Goal: Task Accomplishment & Management: Manage account settings

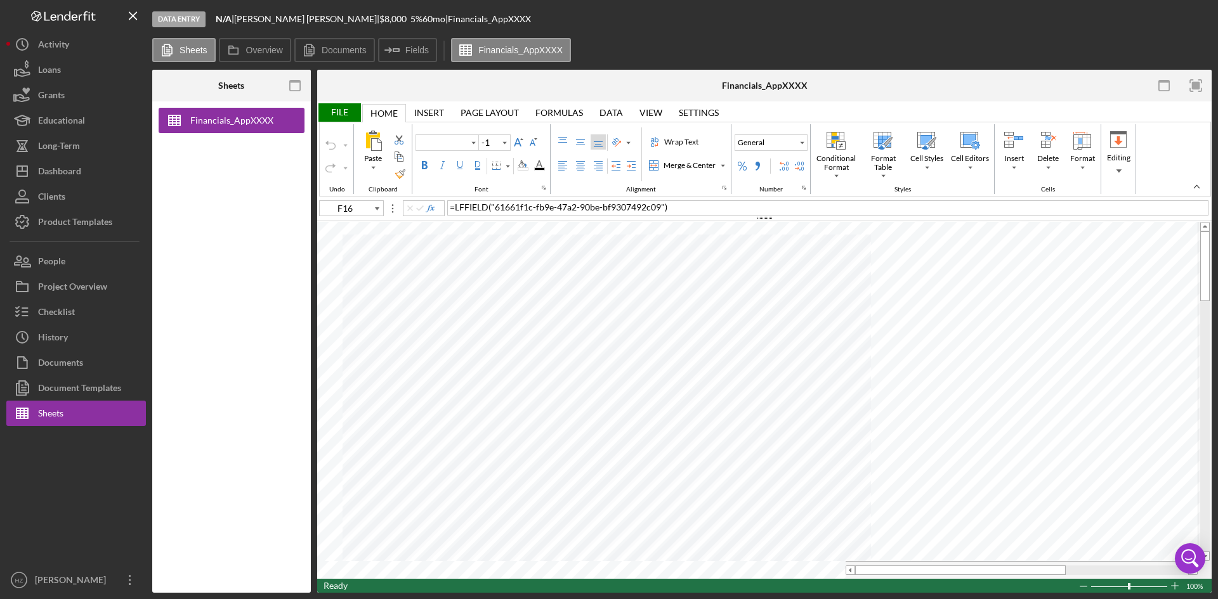
type input "Arial"
type input "10"
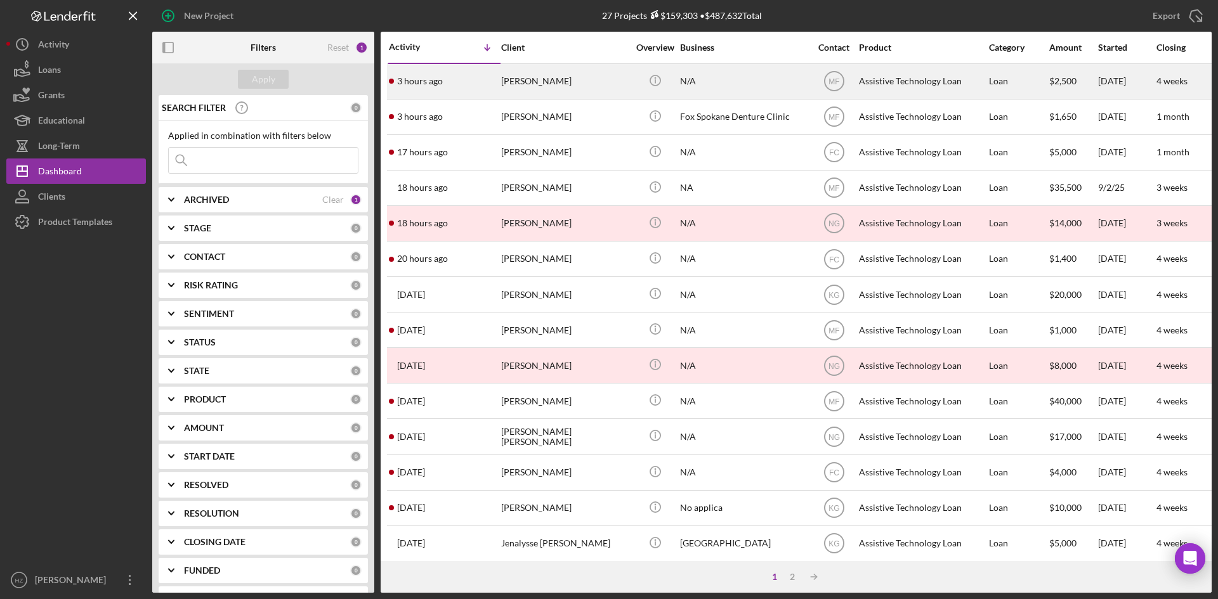
click at [560, 84] on div "[PERSON_NAME]" at bounding box center [564, 82] width 127 height 34
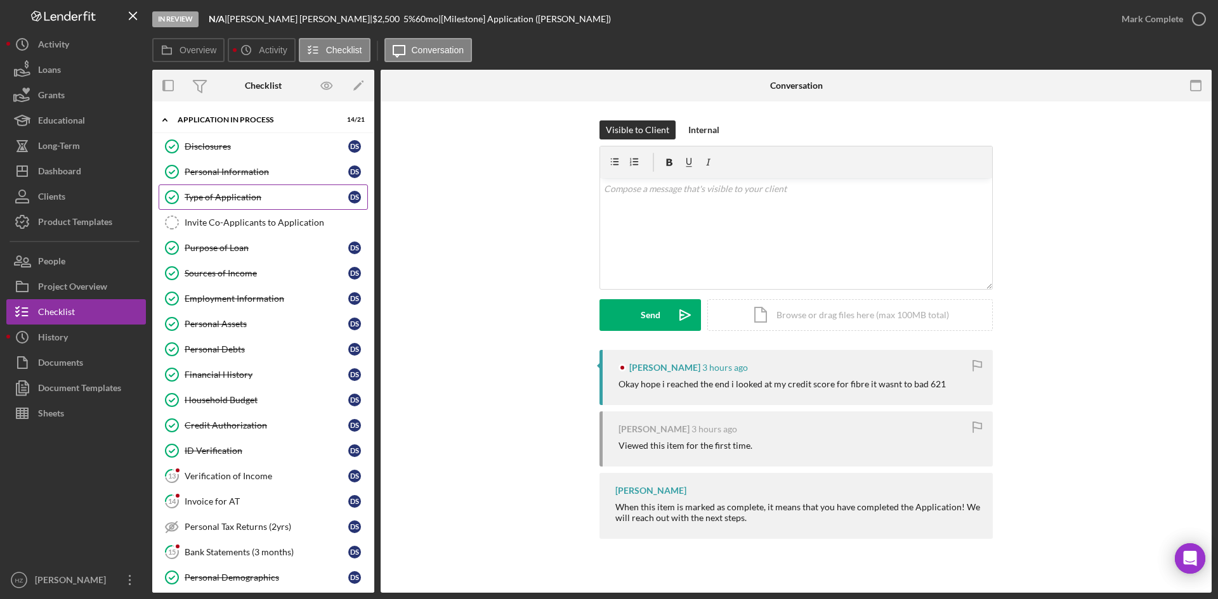
click at [242, 199] on div "Type of Application" at bounding box center [267, 197] width 164 height 10
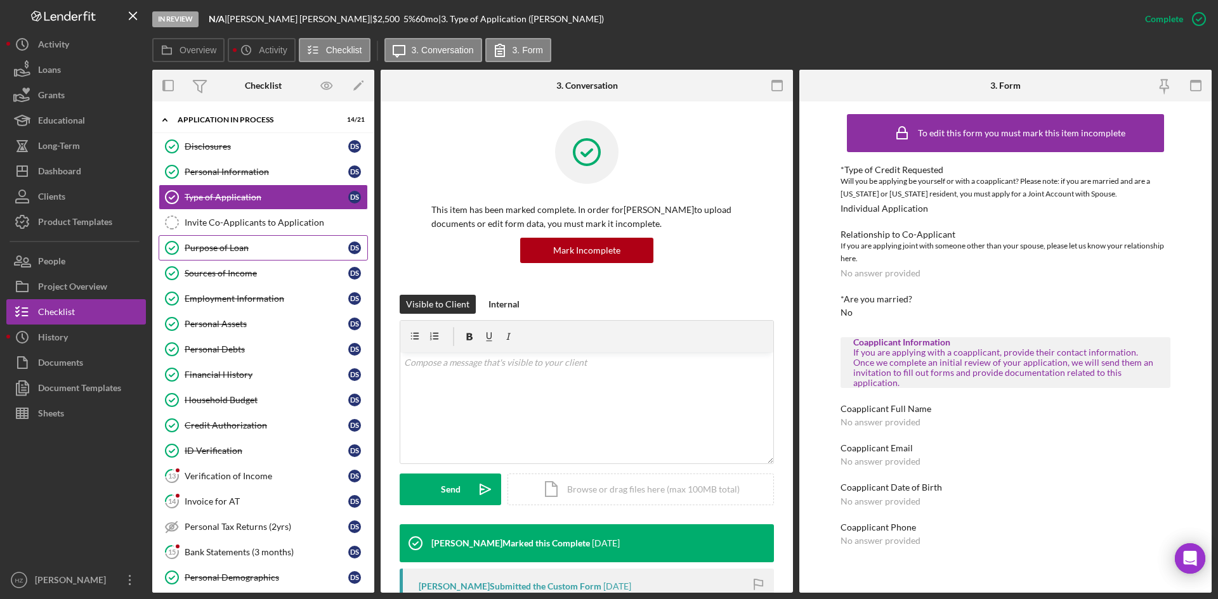
click at [196, 247] on div "Purpose of Loan" at bounding box center [267, 248] width 164 height 10
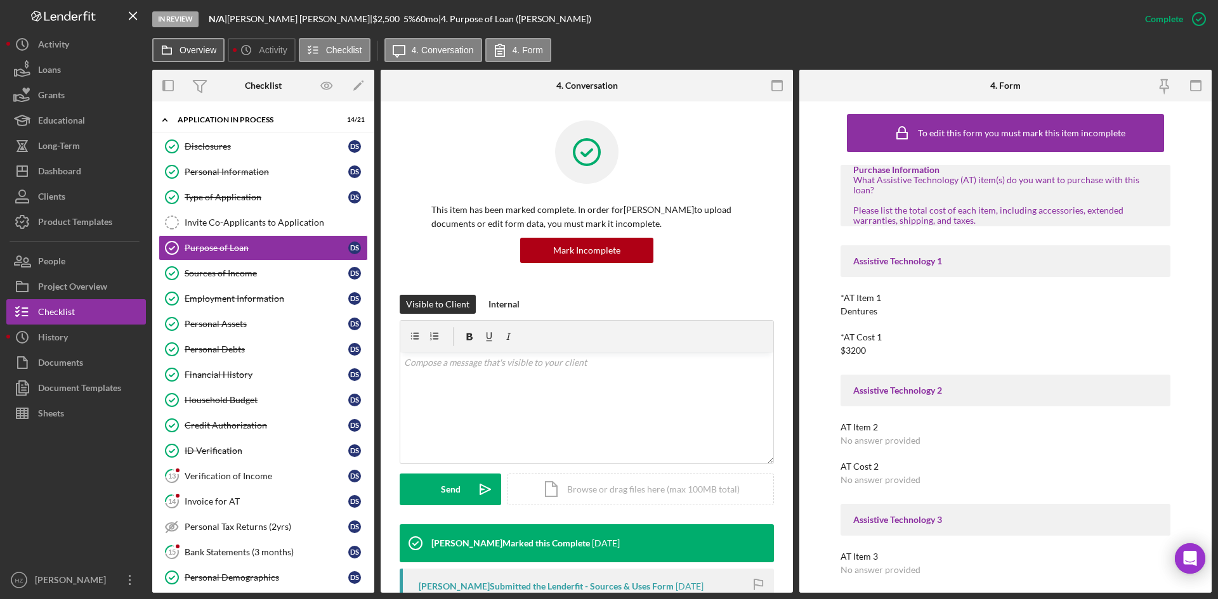
click at [197, 53] on label "Overview" at bounding box center [197, 50] width 37 height 10
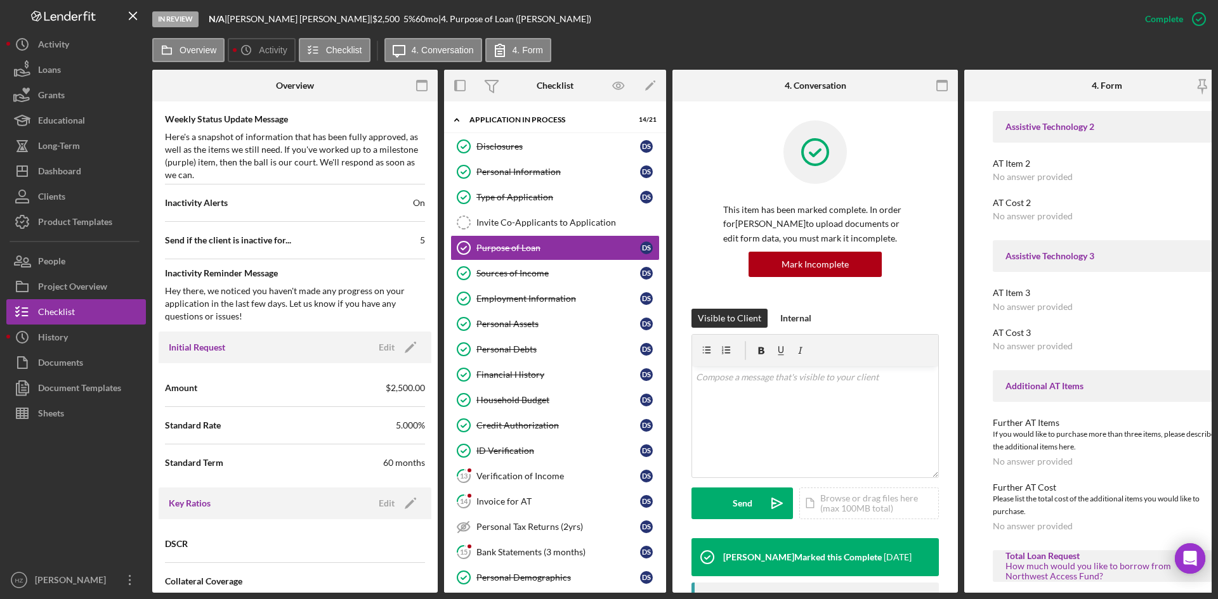
scroll to position [272, 0]
click at [70, 167] on div "Dashboard" at bounding box center [59, 173] width 43 height 29
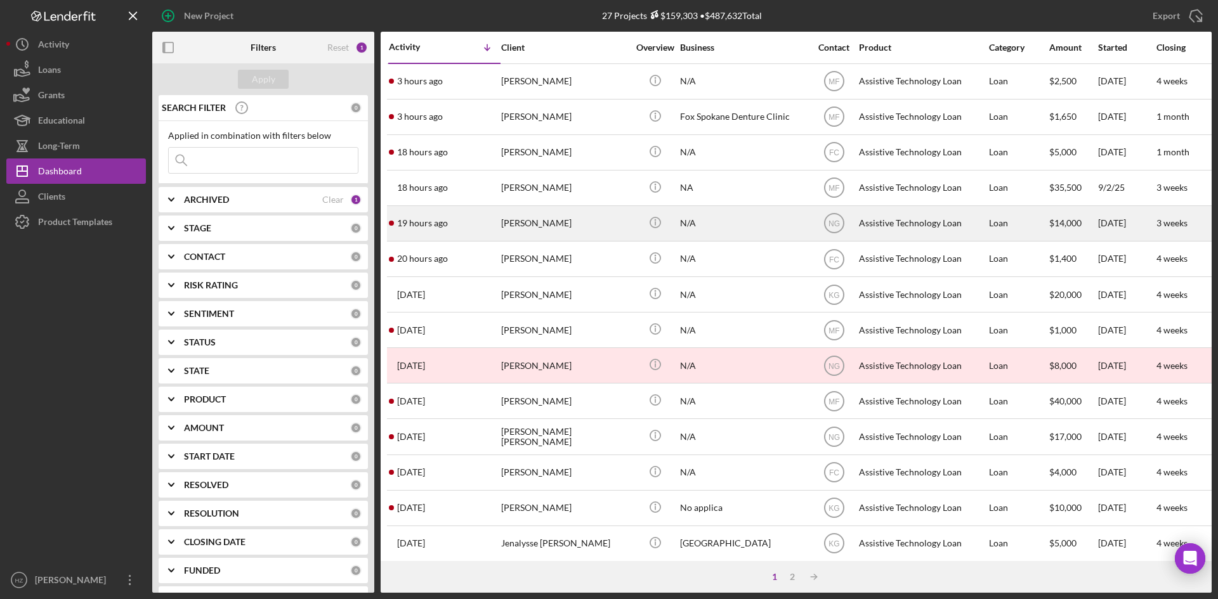
click at [579, 228] on div "Betty Finkbonner" at bounding box center [564, 224] width 127 height 34
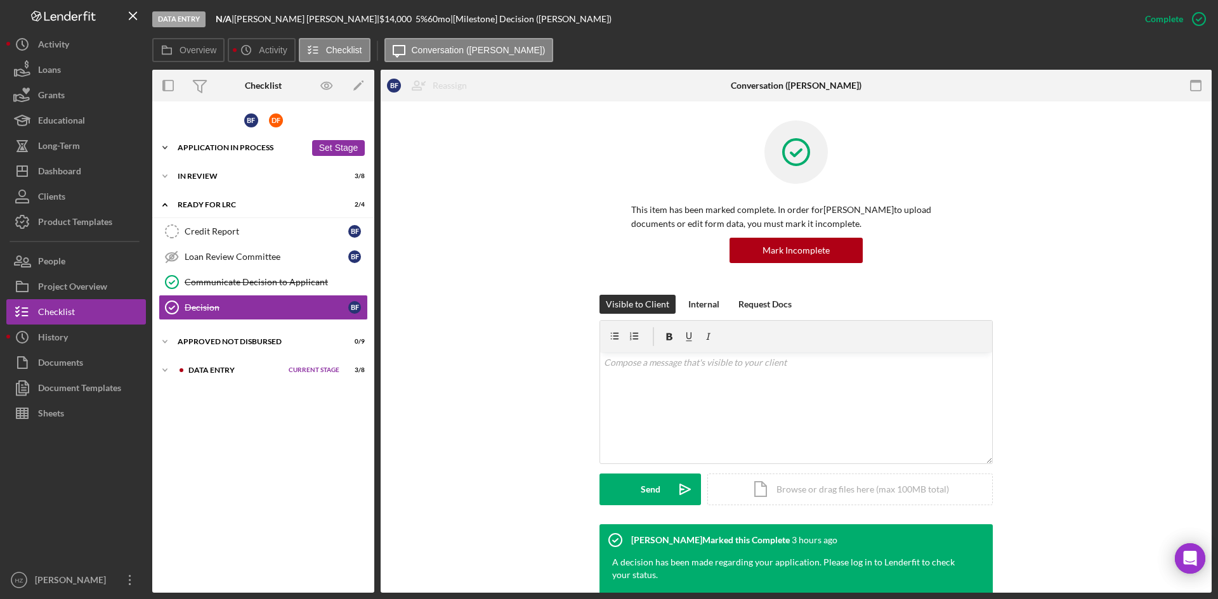
click at [170, 148] on icon "Icon/Expander" at bounding box center [164, 147] width 25 height 25
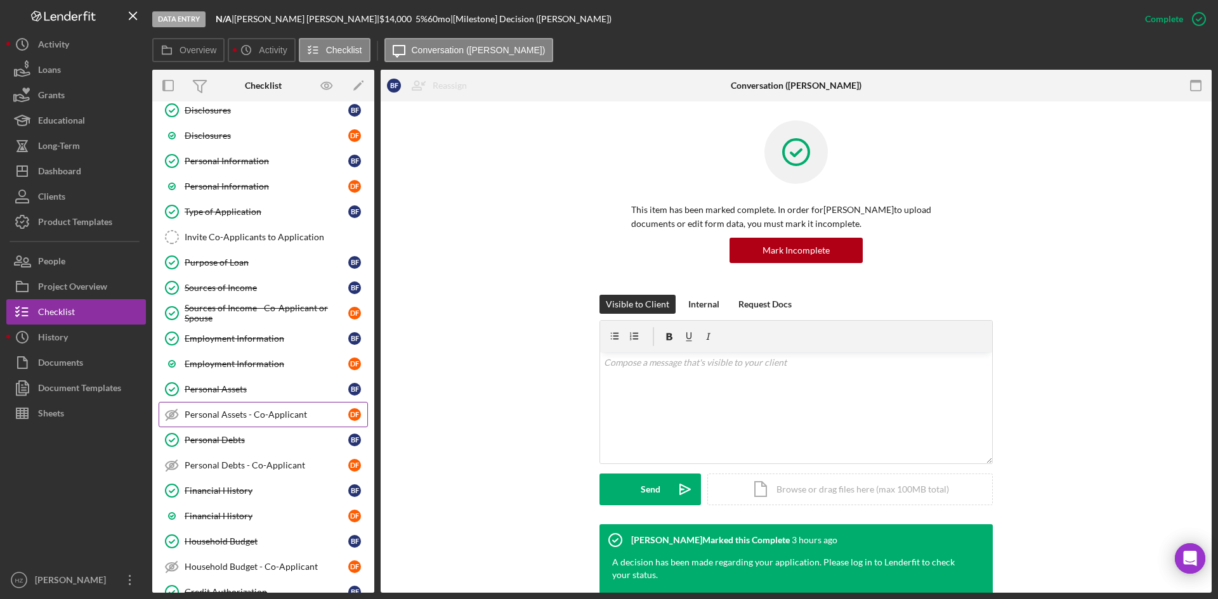
scroll to position [127, 0]
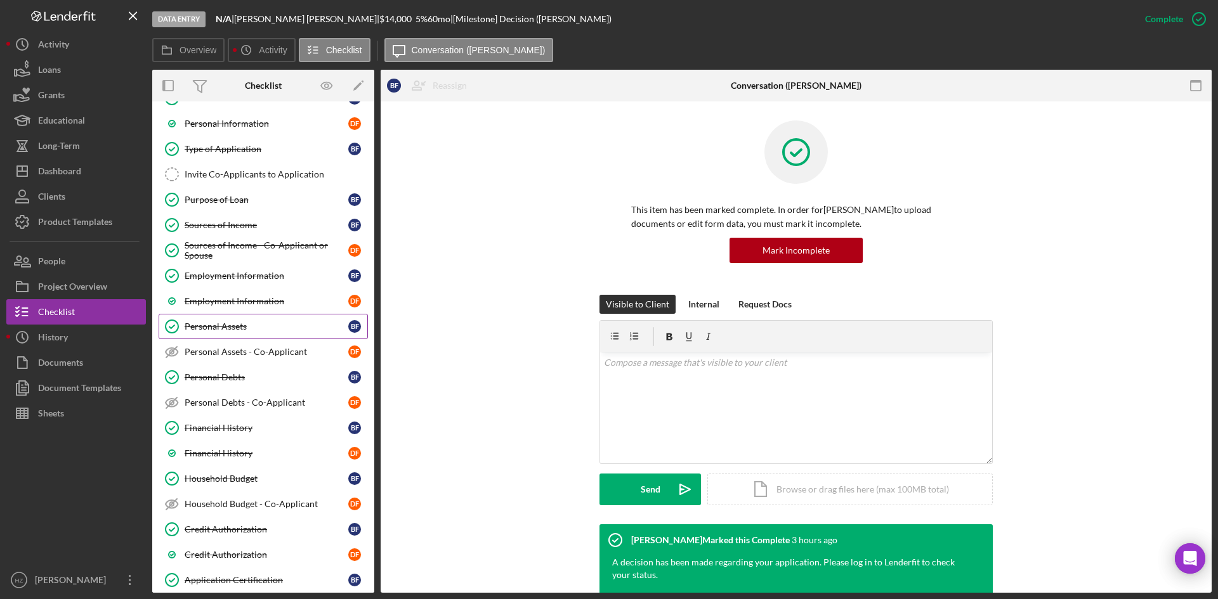
click at [224, 330] on div "Personal Assets" at bounding box center [267, 327] width 164 height 10
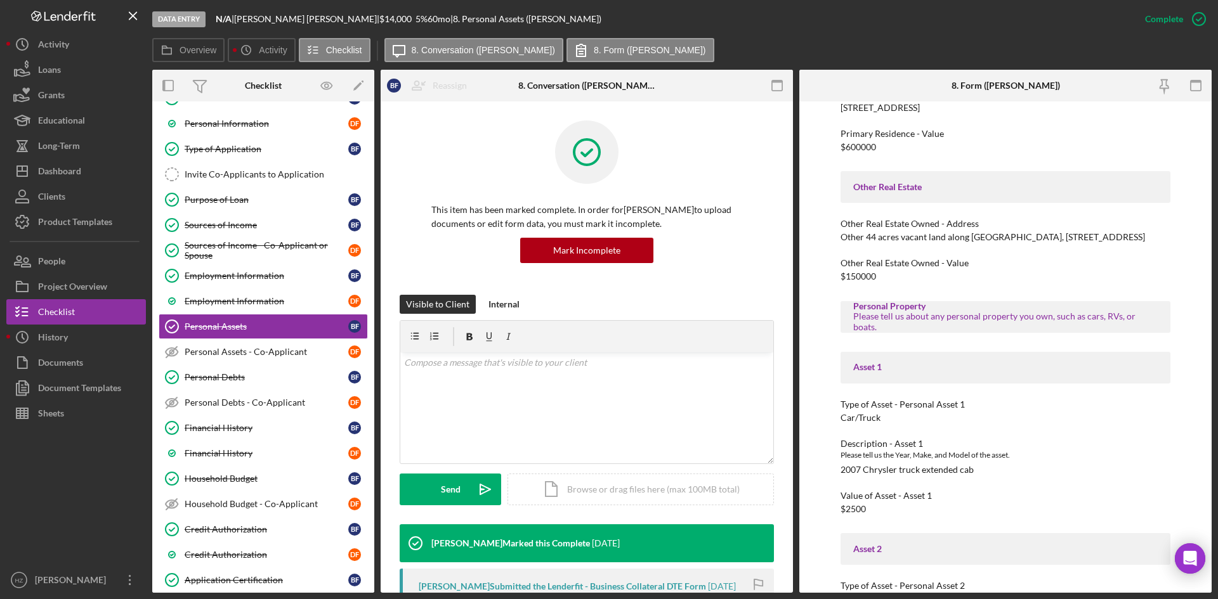
scroll to position [444, 0]
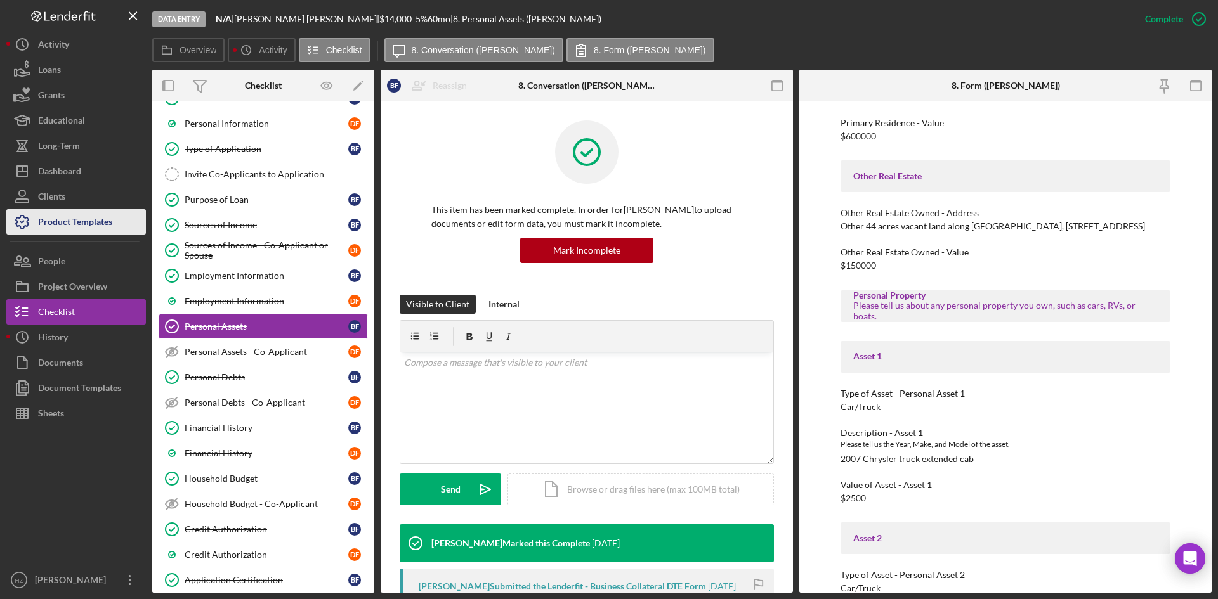
click at [77, 224] on div "Product Templates" at bounding box center [75, 223] width 74 height 29
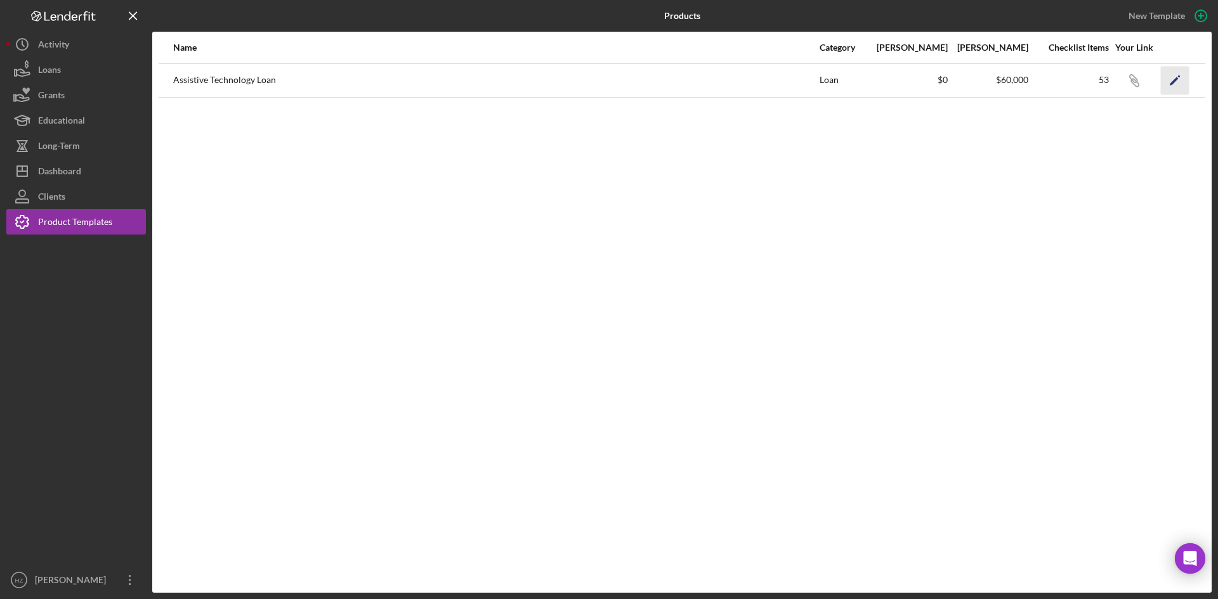
click at [1175, 77] on icon "Icon/Edit" at bounding box center [1175, 80] width 29 height 29
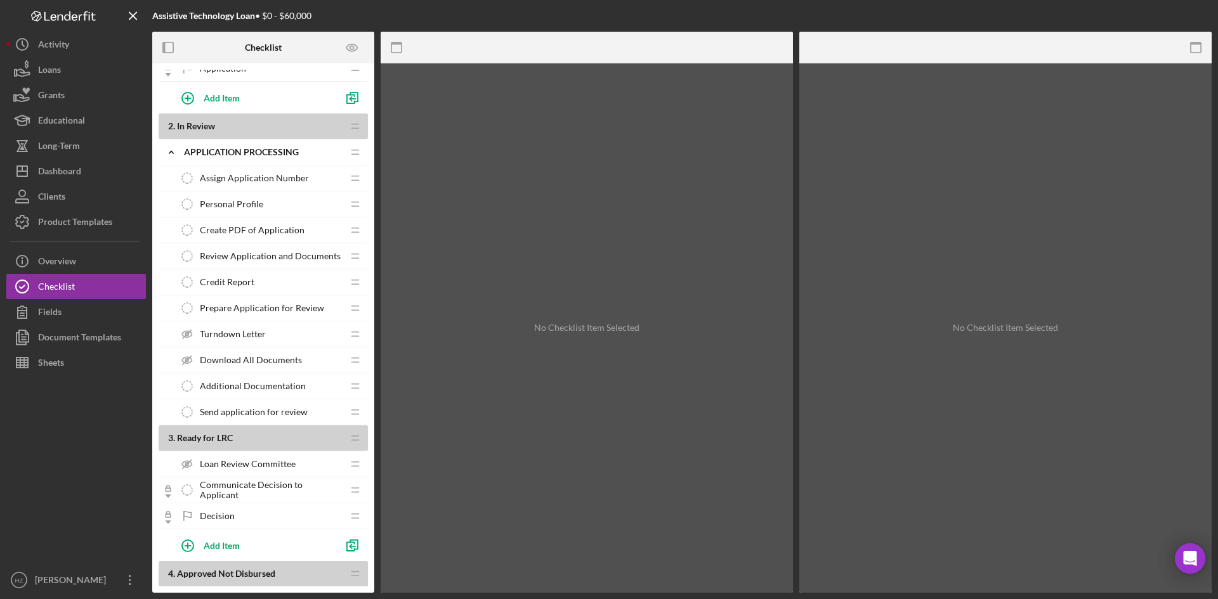
scroll to position [698, 0]
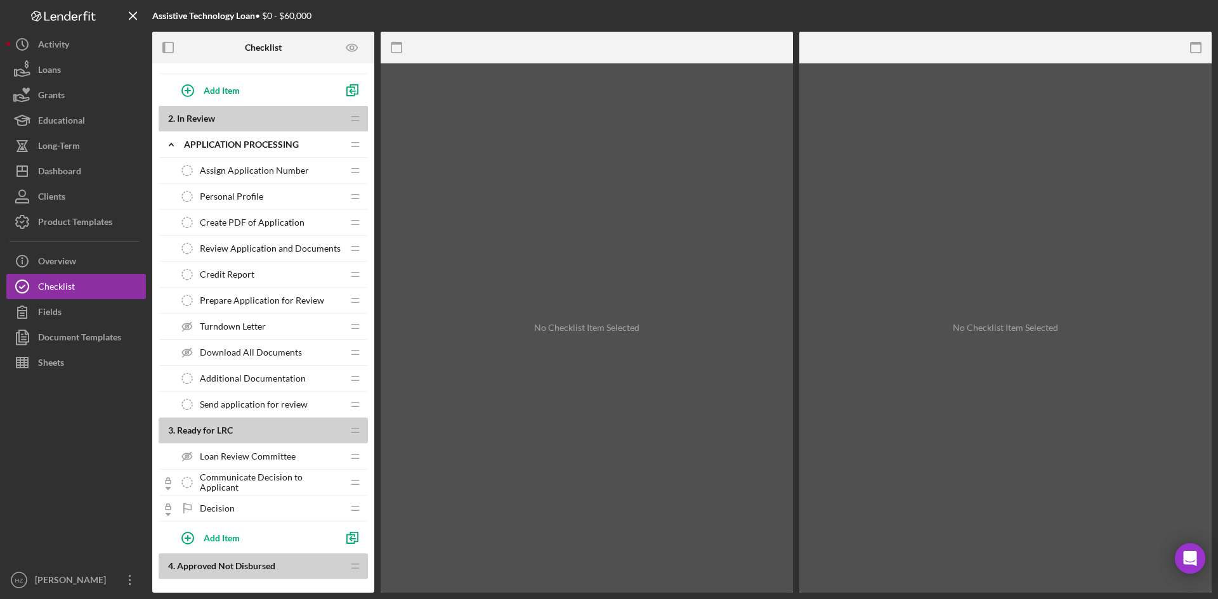
click at [357, 118] on icon "Icon/Drag" at bounding box center [354, 118] width 25 height 25
click at [353, 45] on icon "Preview as" at bounding box center [352, 48] width 29 height 29
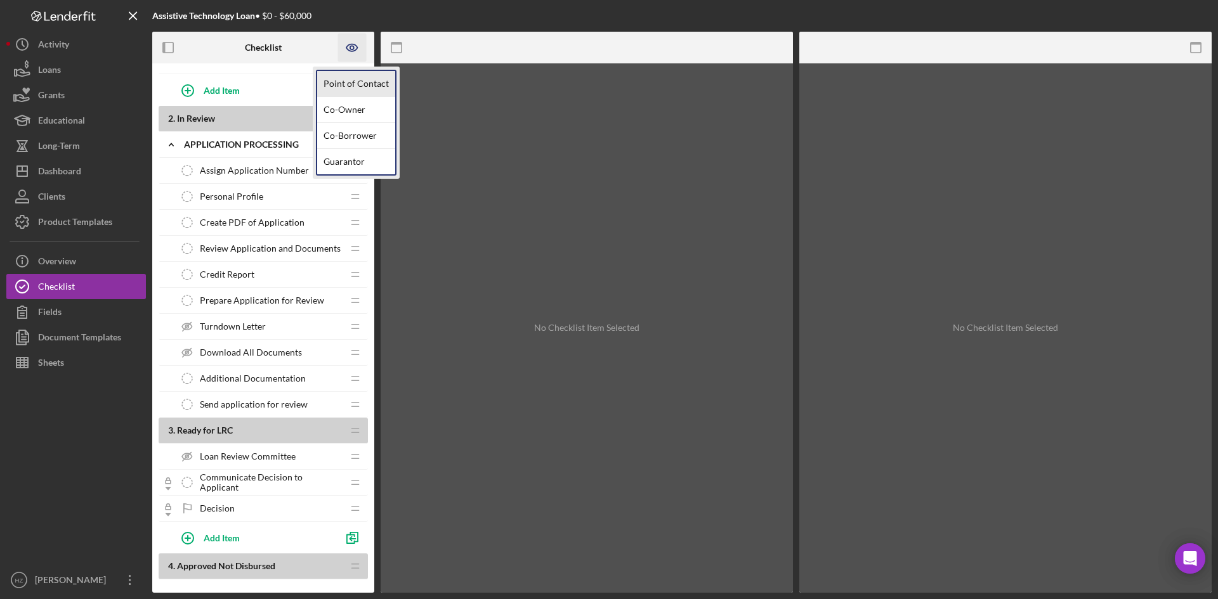
click at [357, 93] on link "Point of Contact" at bounding box center [356, 84] width 78 height 26
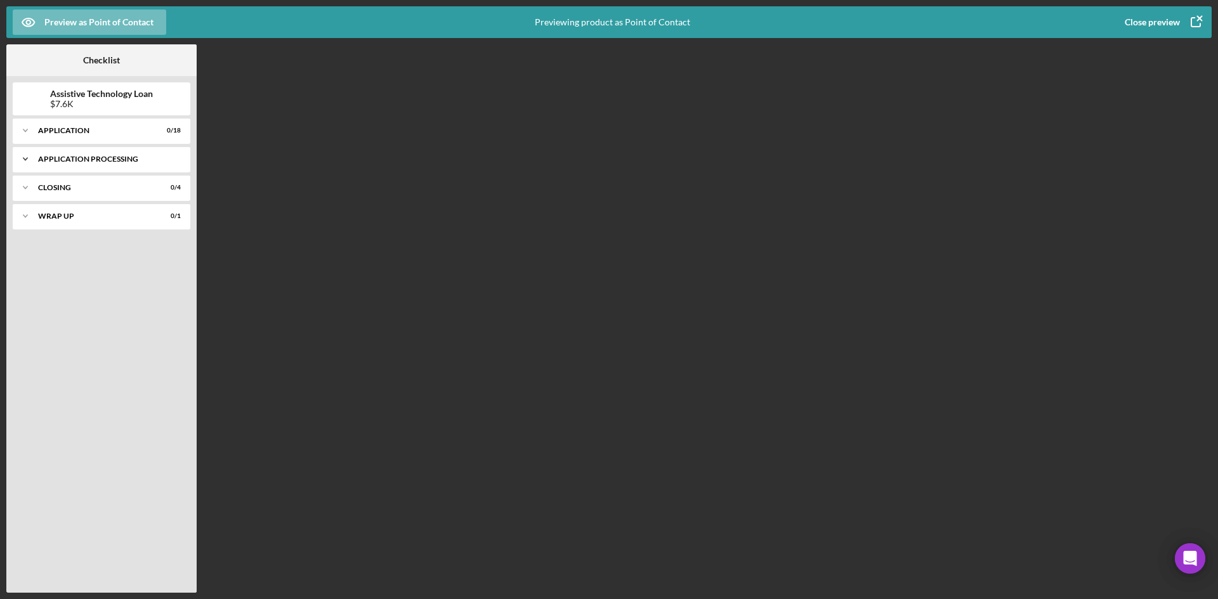
click at [29, 162] on icon "Icon/Expander" at bounding box center [25, 159] width 25 height 25
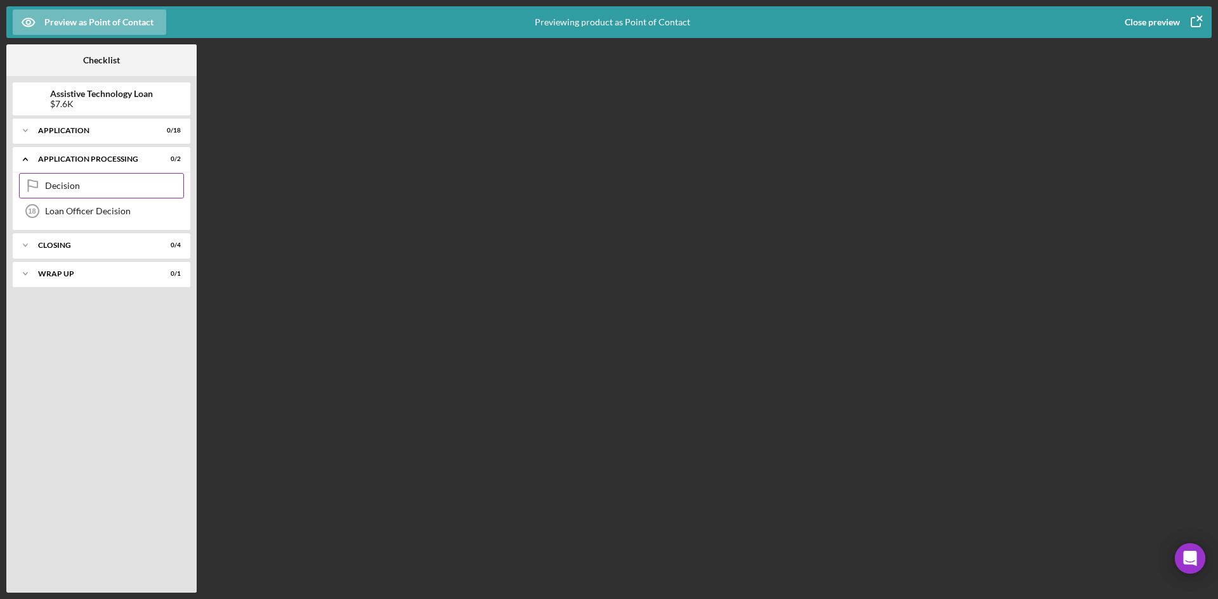
click at [60, 191] on div "Decision" at bounding box center [114, 186] width 138 height 10
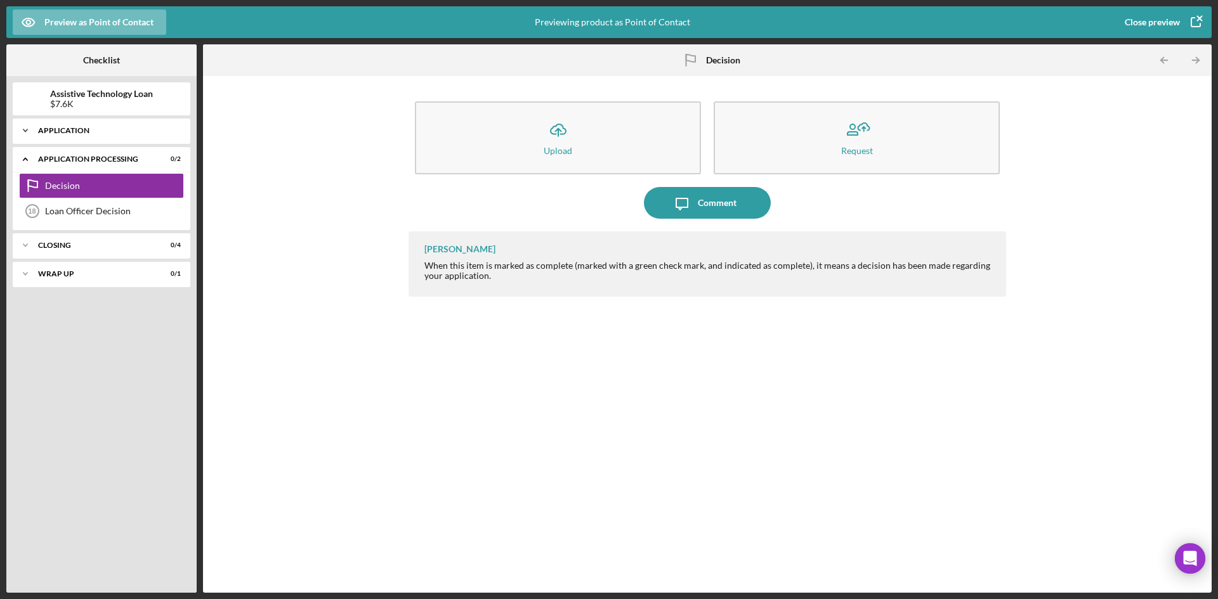
click at [26, 132] on icon "Icon/Expander" at bounding box center [25, 130] width 25 height 25
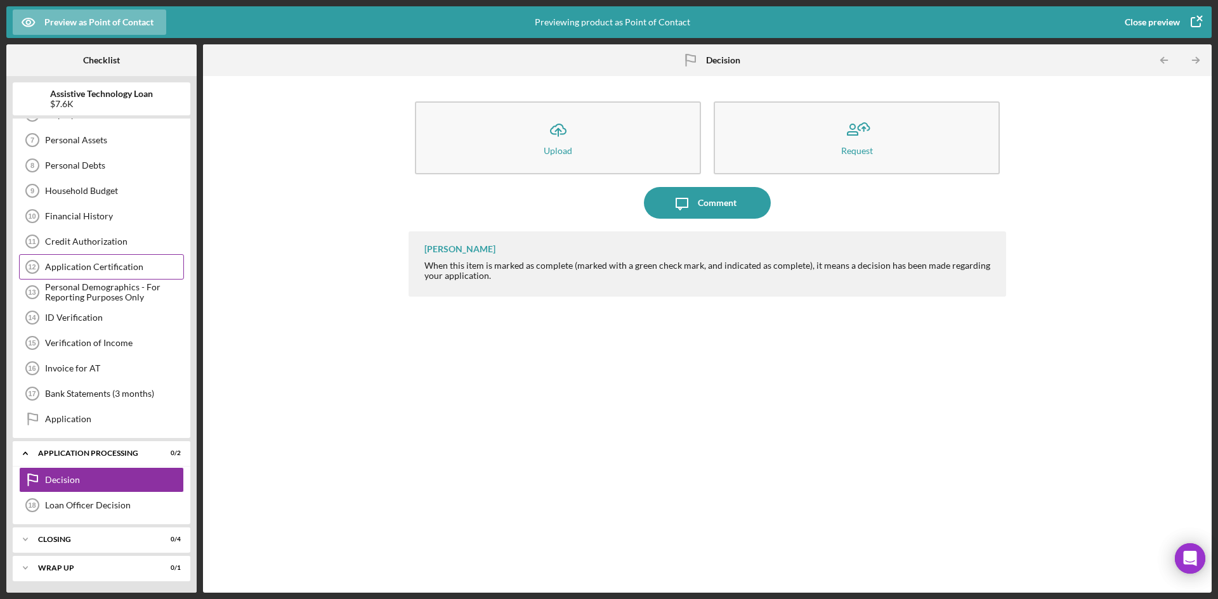
scroll to position [171, 0]
click at [29, 538] on icon "Icon/Expander" at bounding box center [25, 538] width 25 height 25
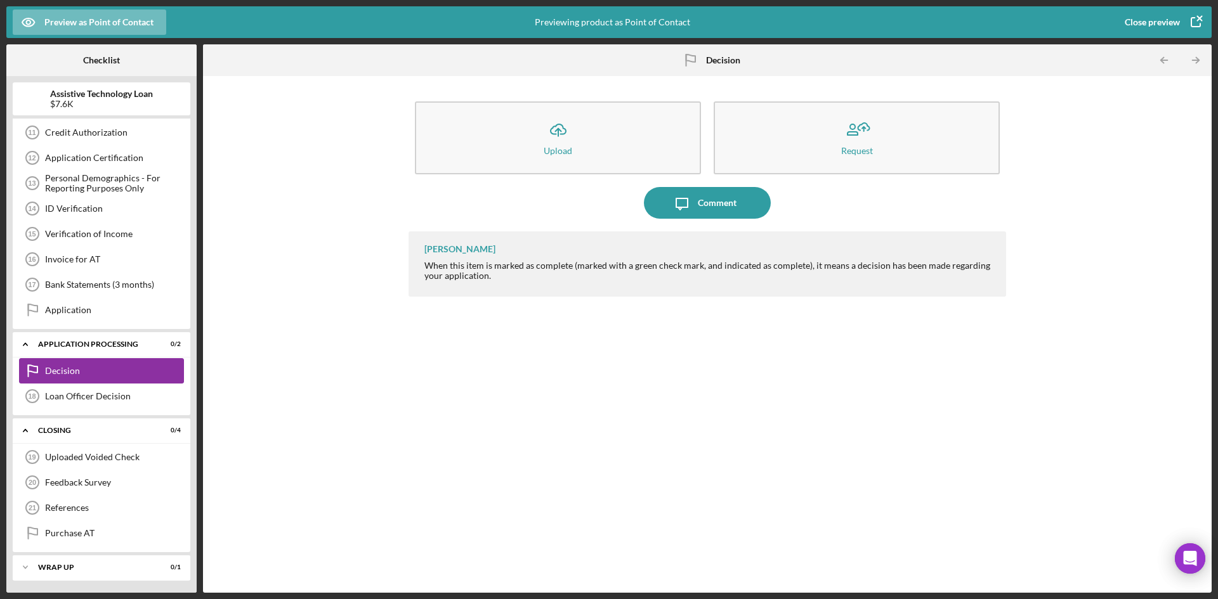
scroll to position [279, 0]
click at [23, 429] on icon "Icon/Expander" at bounding box center [25, 429] width 25 height 25
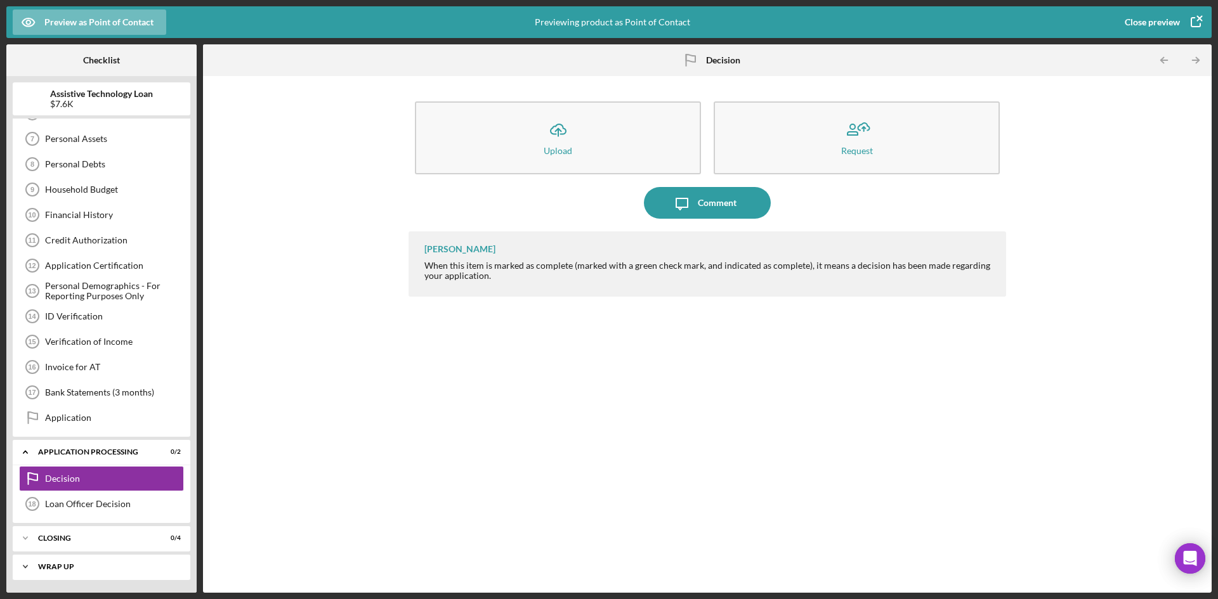
click at [25, 566] on icon "Icon/Expander" at bounding box center [25, 566] width 25 height 25
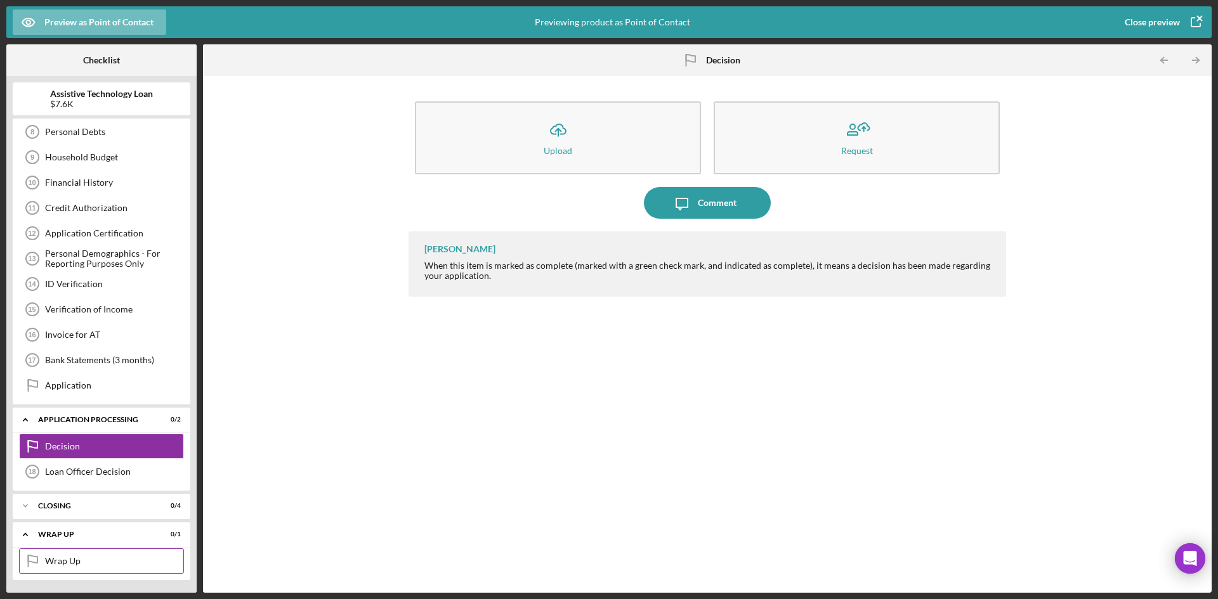
click at [25, 566] on icon "Wrap Up" at bounding box center [32, 561] width 32 height 32
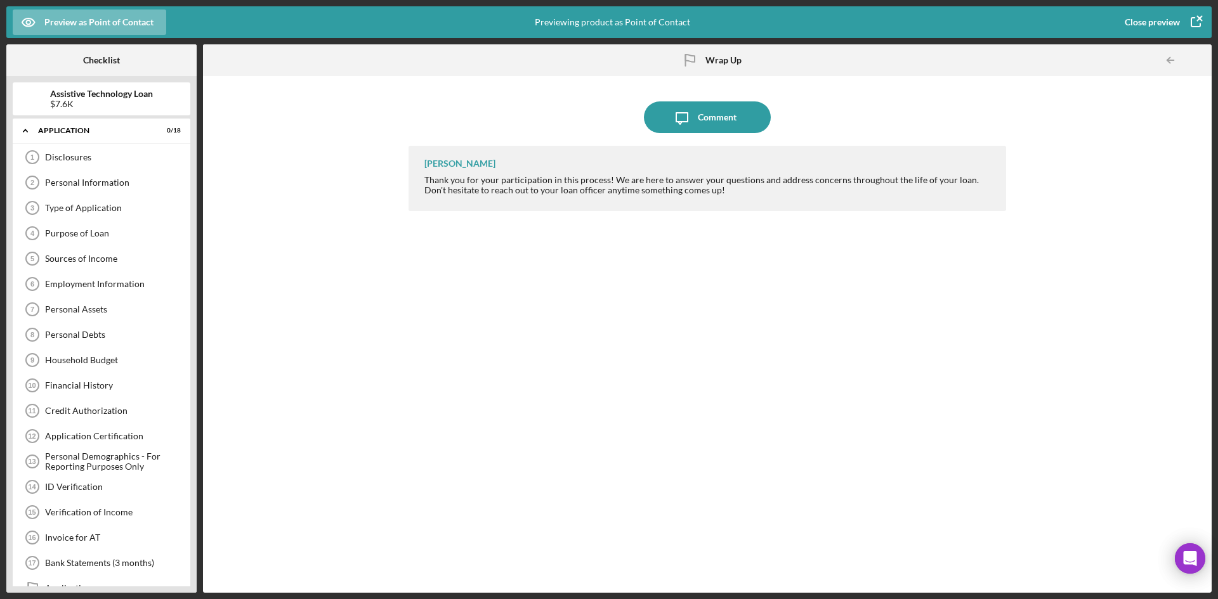
click at [1155, 20] on div "Close preview" at bounding box center [1151, 22] width 55 height 25
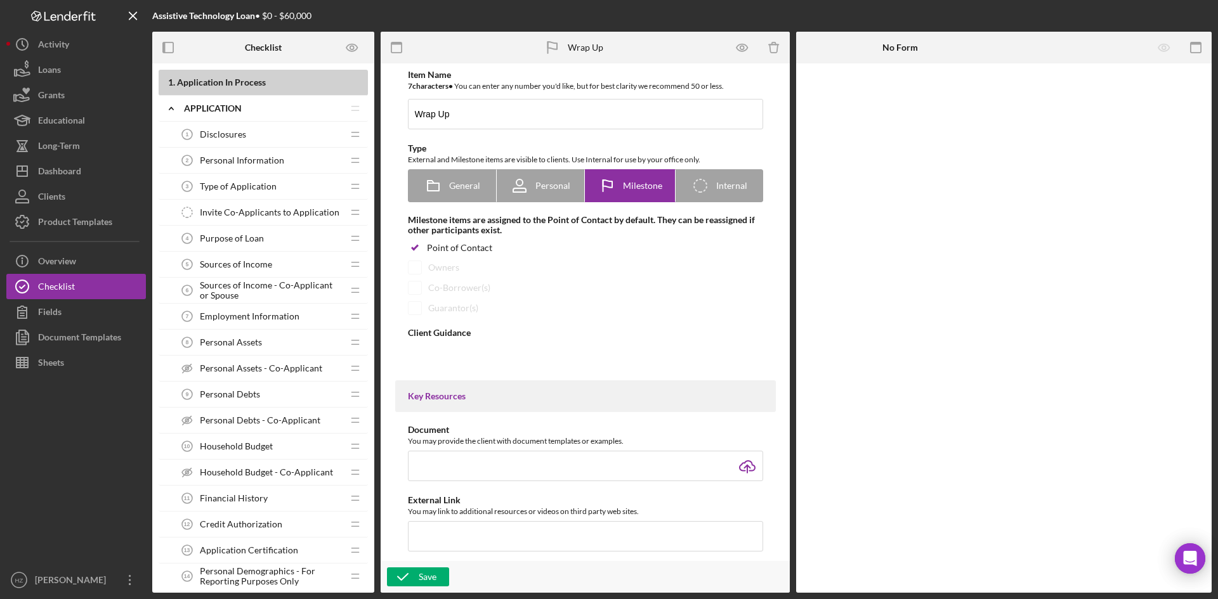
type textarea "<div>Thank you for your participation in this process! We are here to answer yo…"
type textarea "<div>Thank you for your participation in this process! Please feel free to reac…"
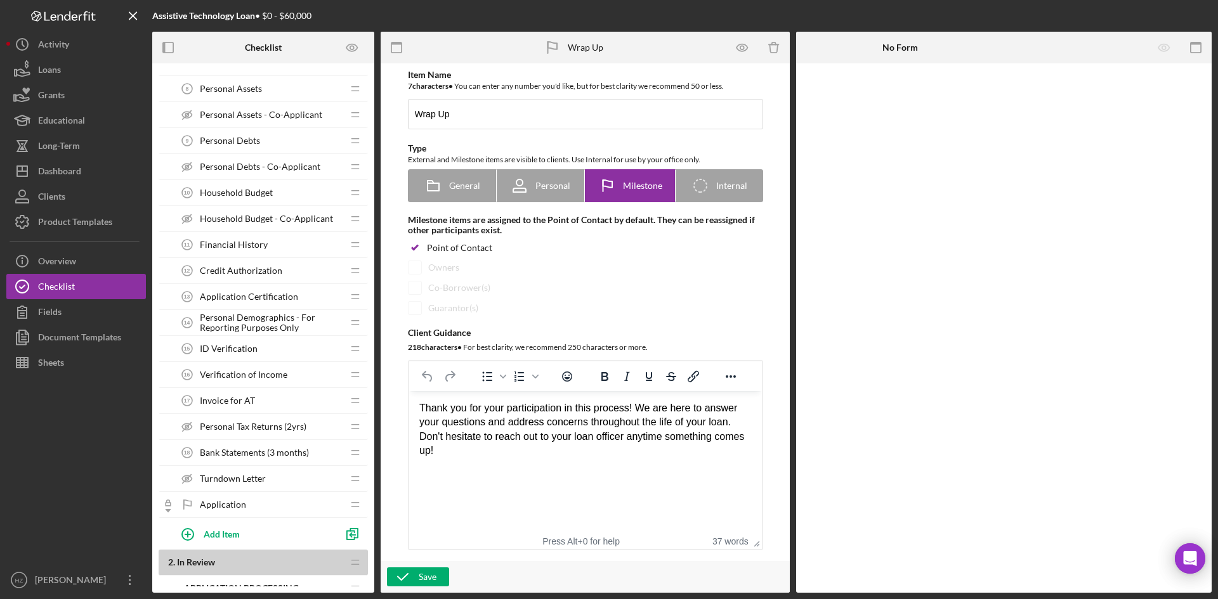
scroll to position [317, 0]
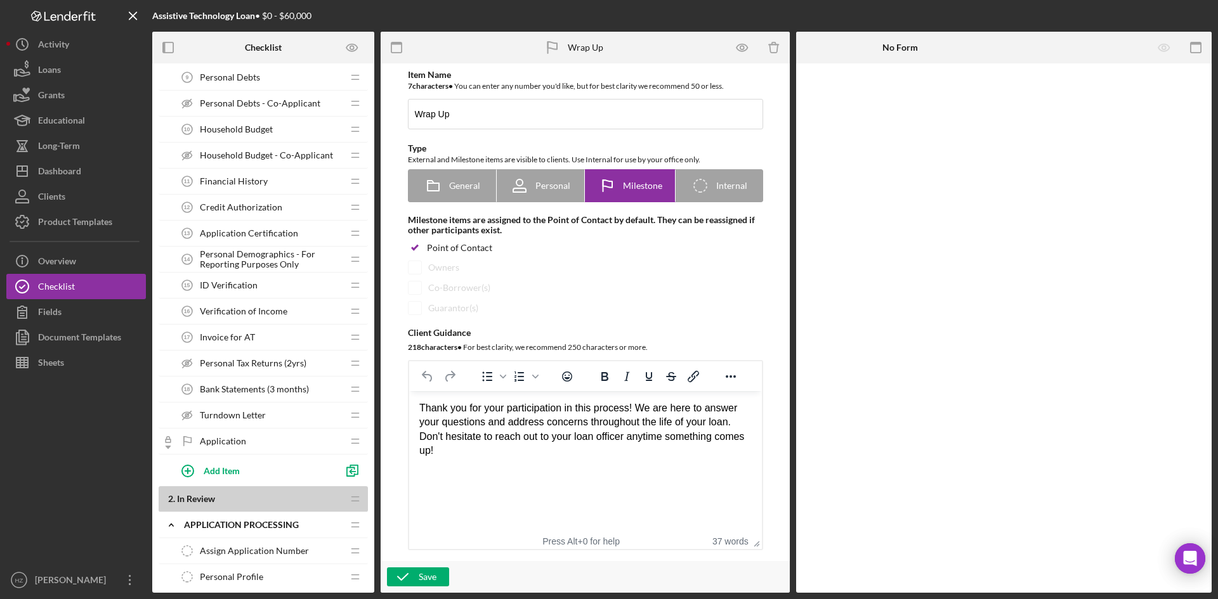
click at [228, 414] on span "Turndown Letter" at bounding box center [233, 415] width 66 height 10
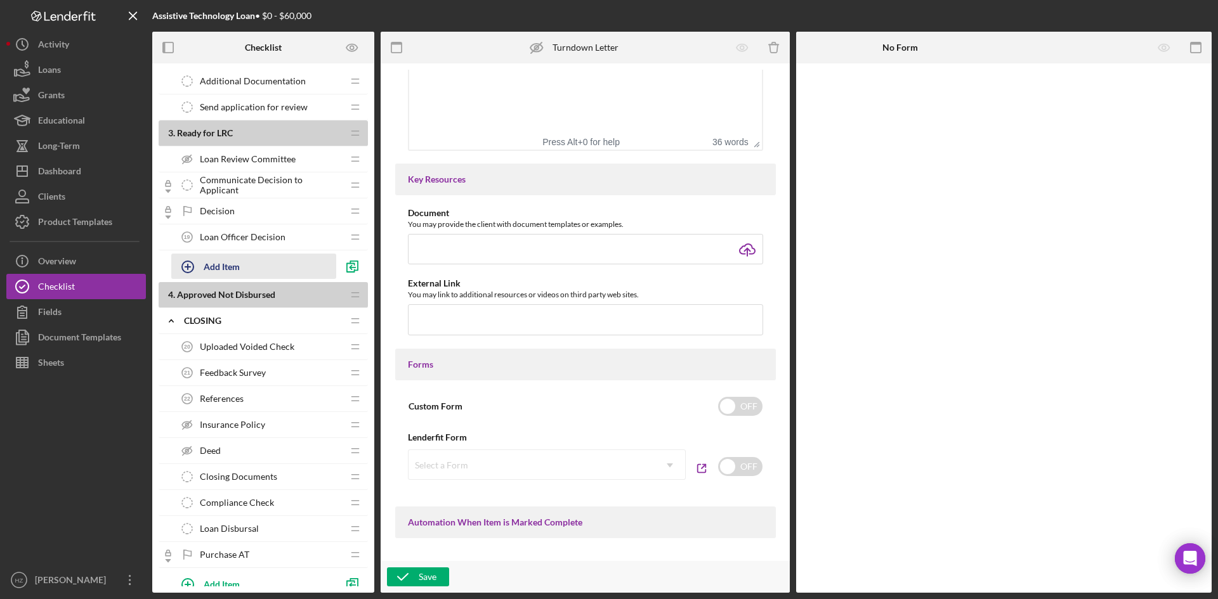
scroll to position [1015, 0]
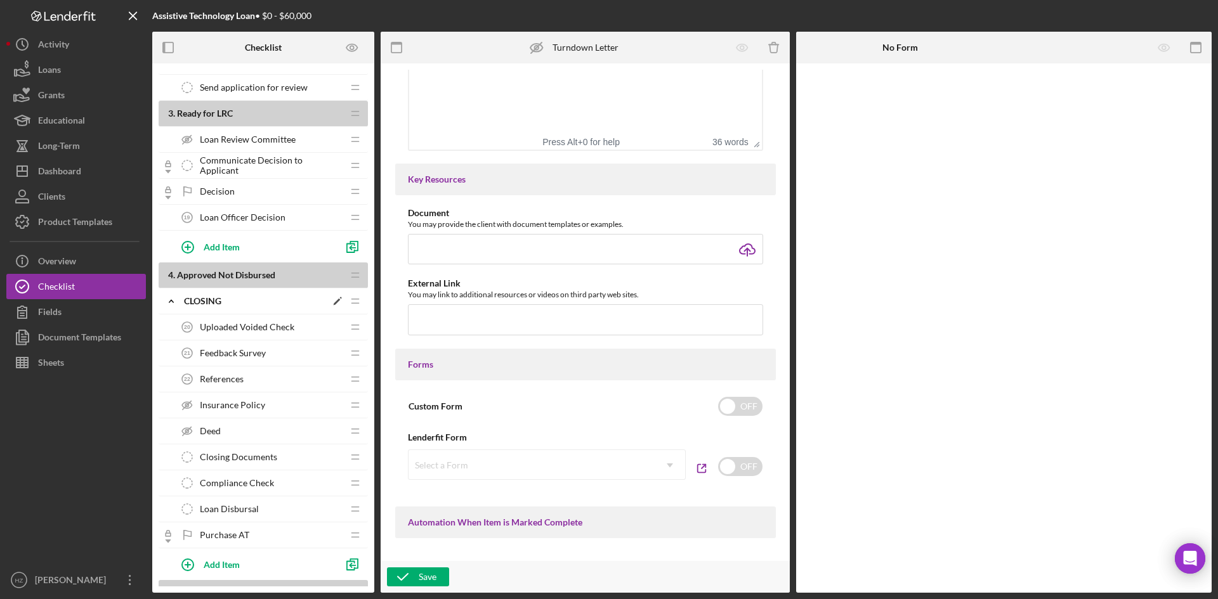
click at [169, 299] on icon "Icon/Expander" at bounding box center [171, 301] width 25 height 25
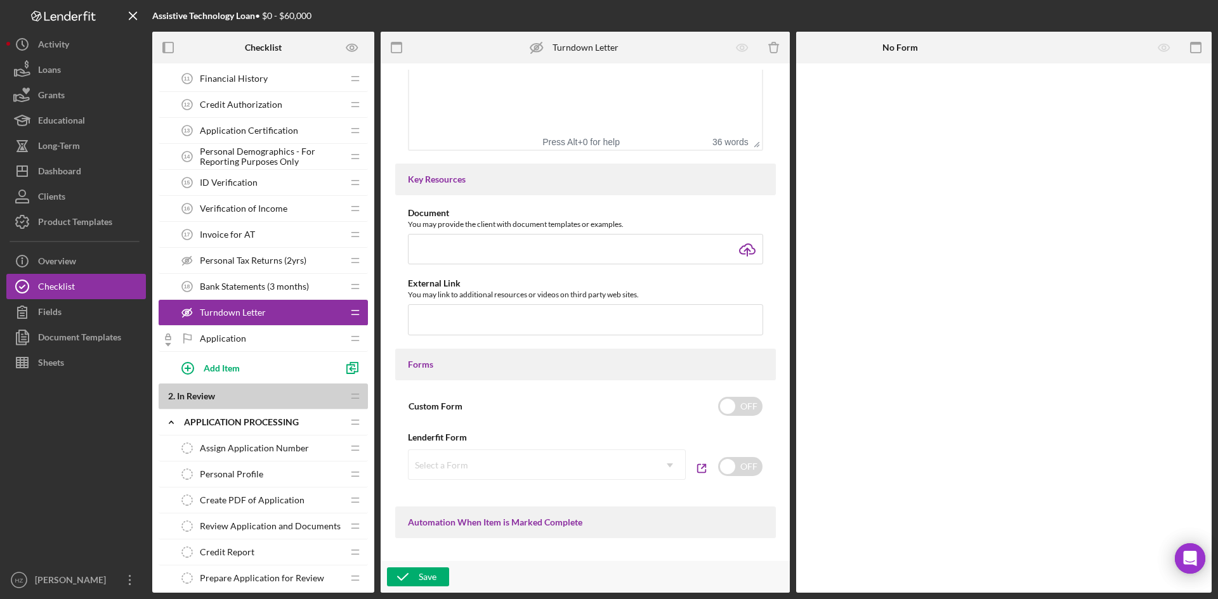
scroll to position [381, 0]
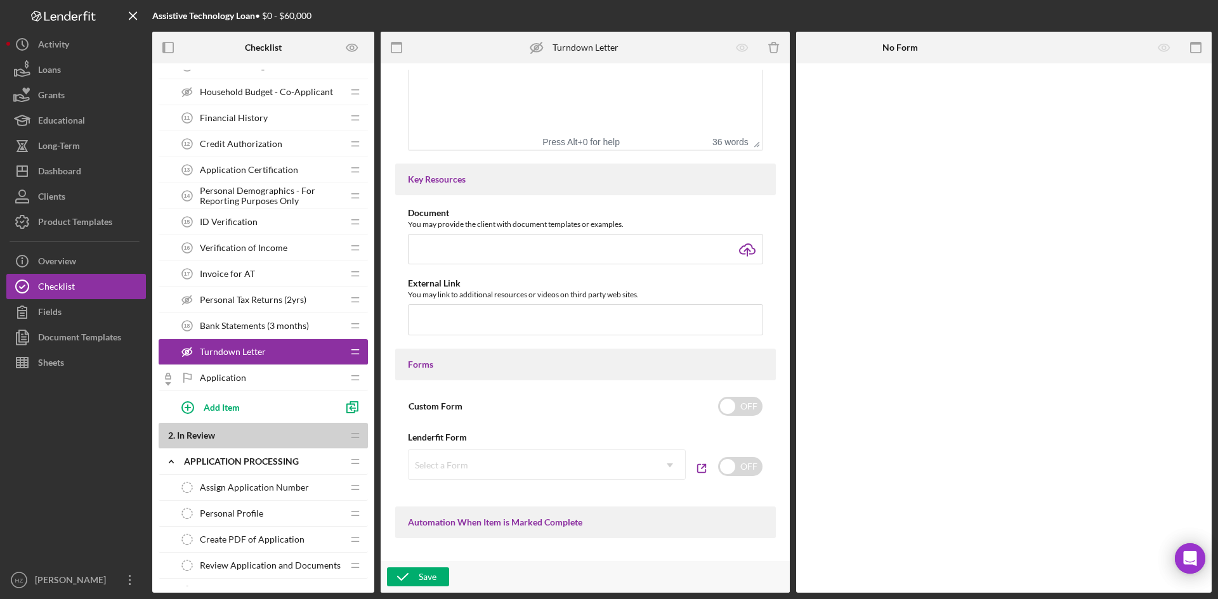
click at [201, 376] on span "Application" at bounding box center [223, 378] width 46 height 10
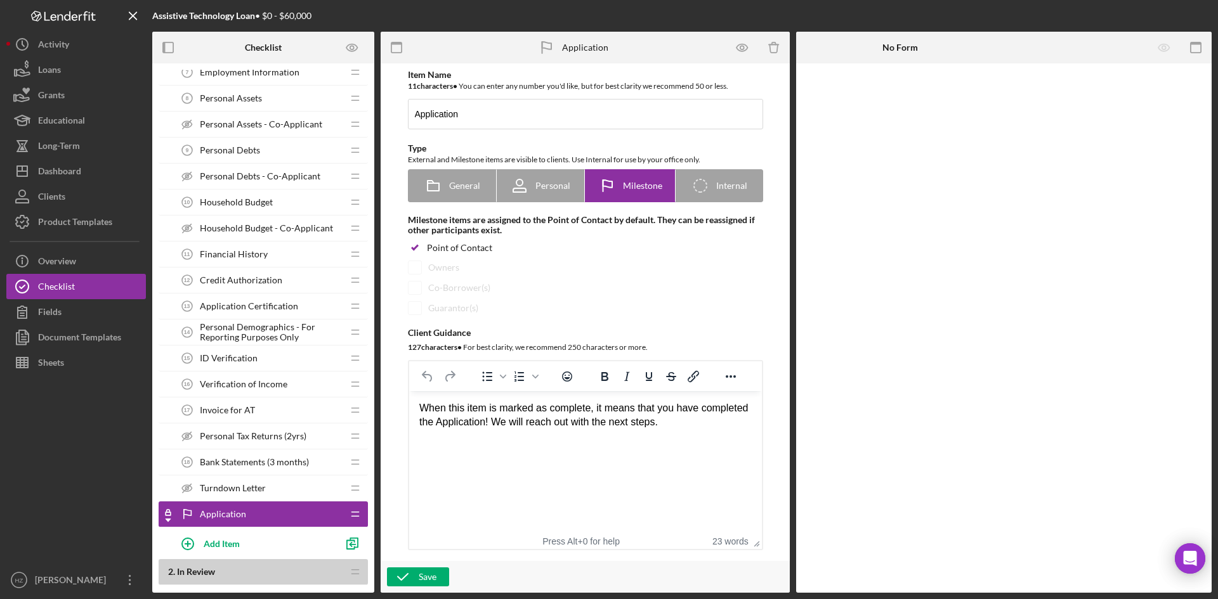
scroll to position [190, 0]
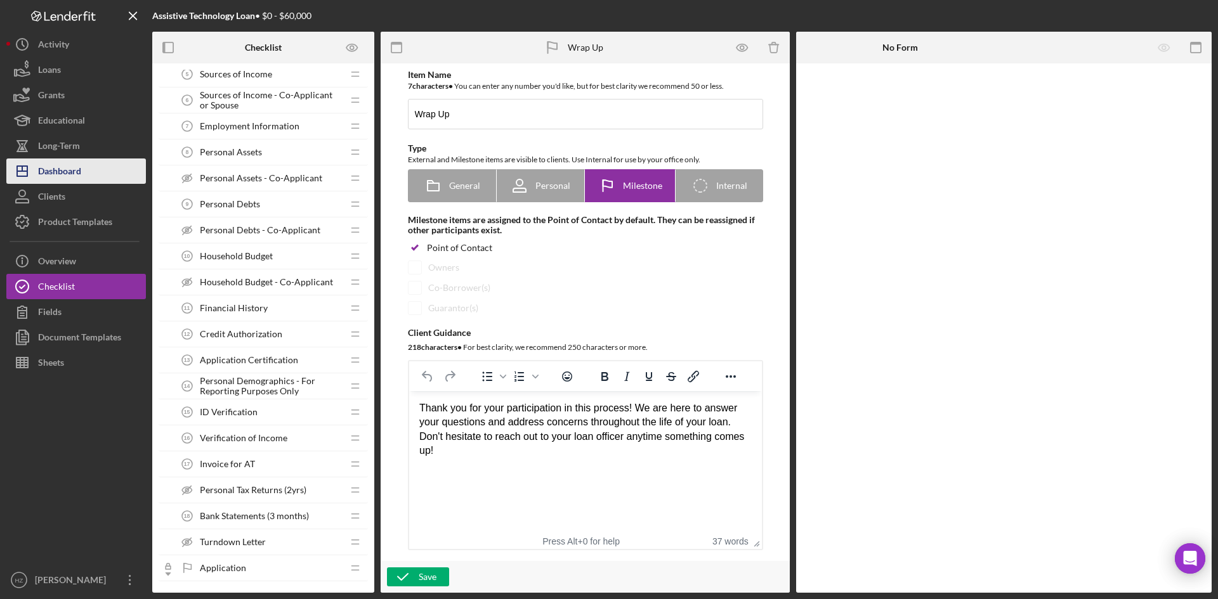
click at [60, 171] on div "Dashboard" at bounding box center [59, 173] width 43 height 29
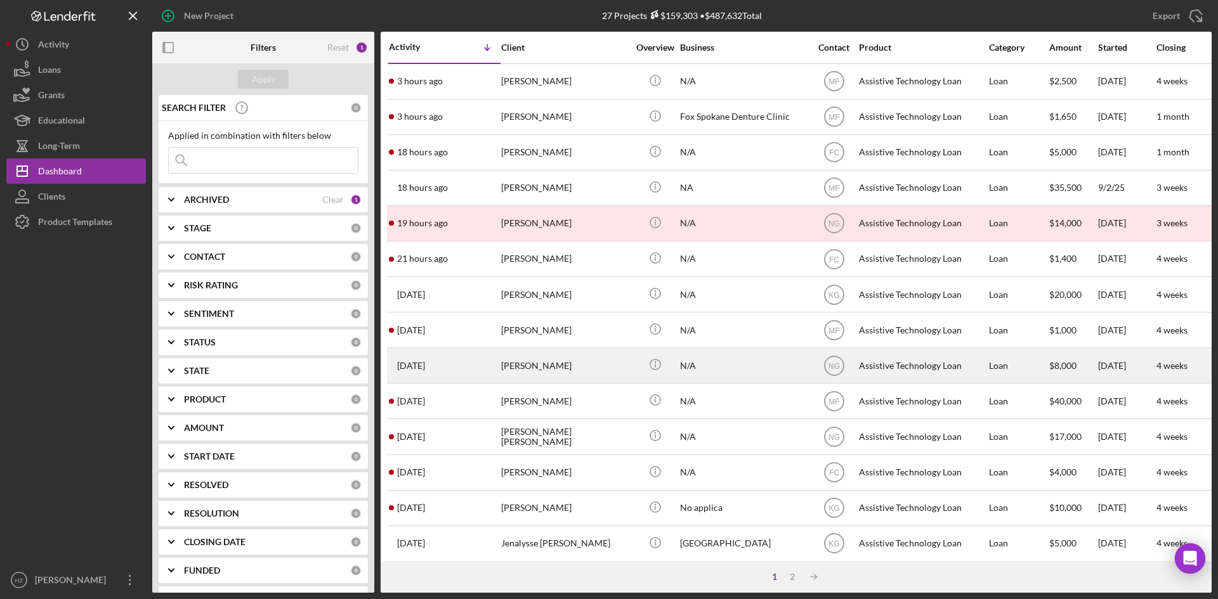
click at [580, 367] on div "Dominique Beerbower" at bounding box center [564, 366] width 127 height 34
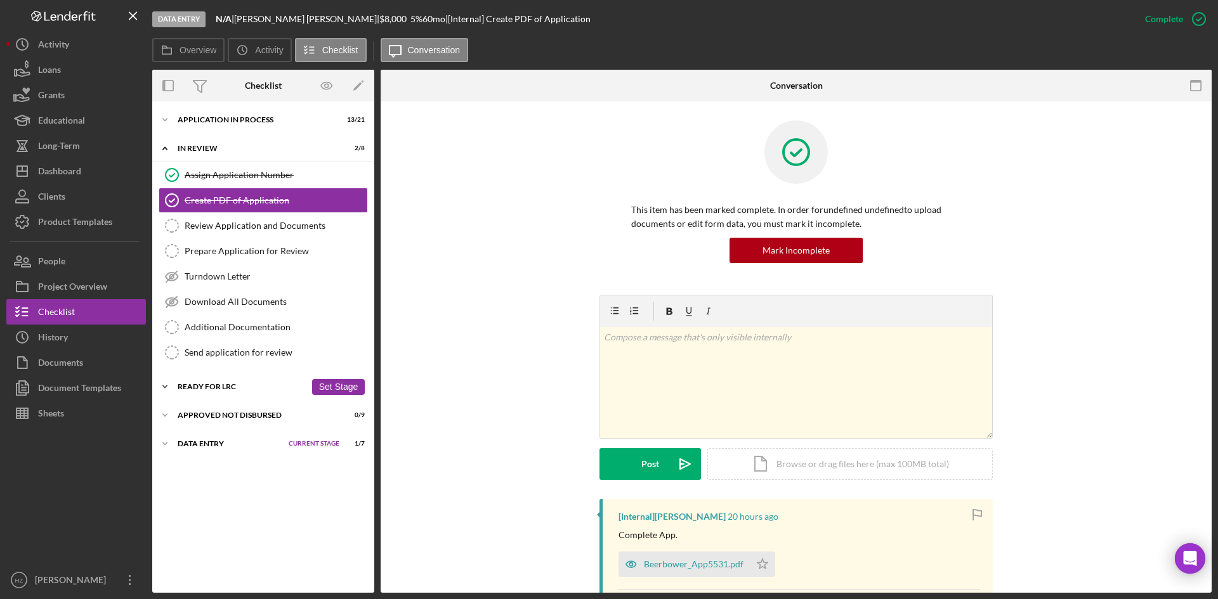
click at [164, 390] on icon "Icon/Expander" at bounding box center [164, 386] width 25 height 25
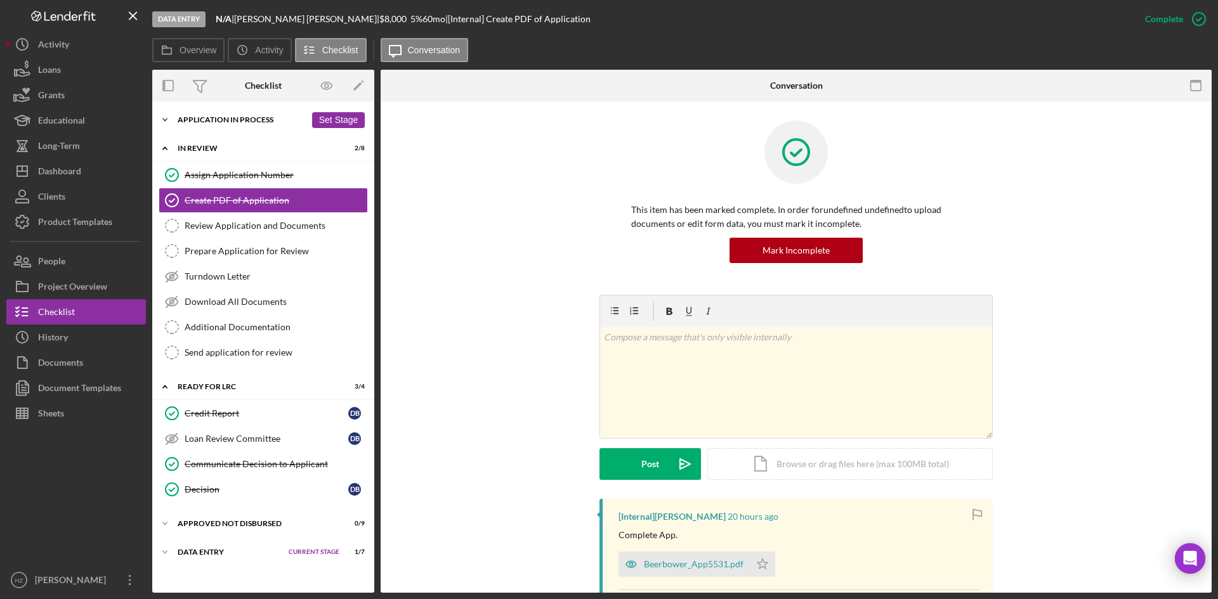
click at [164, 119] on polyline at bounding box center [165, 120] width 4 height 3
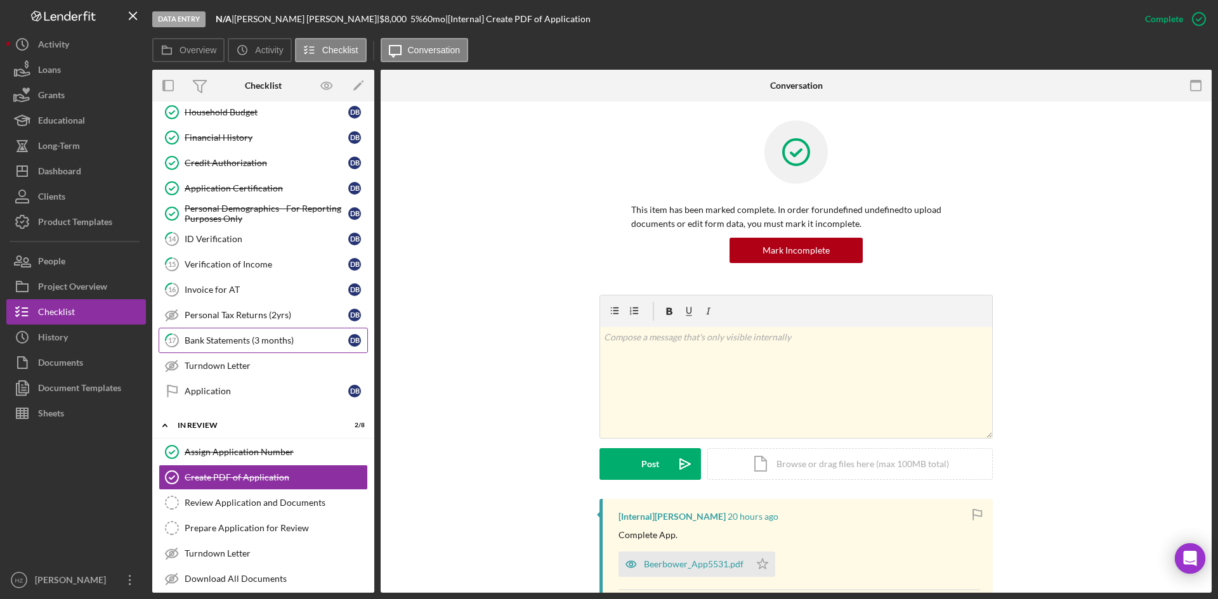
scroll to position [271, 0]
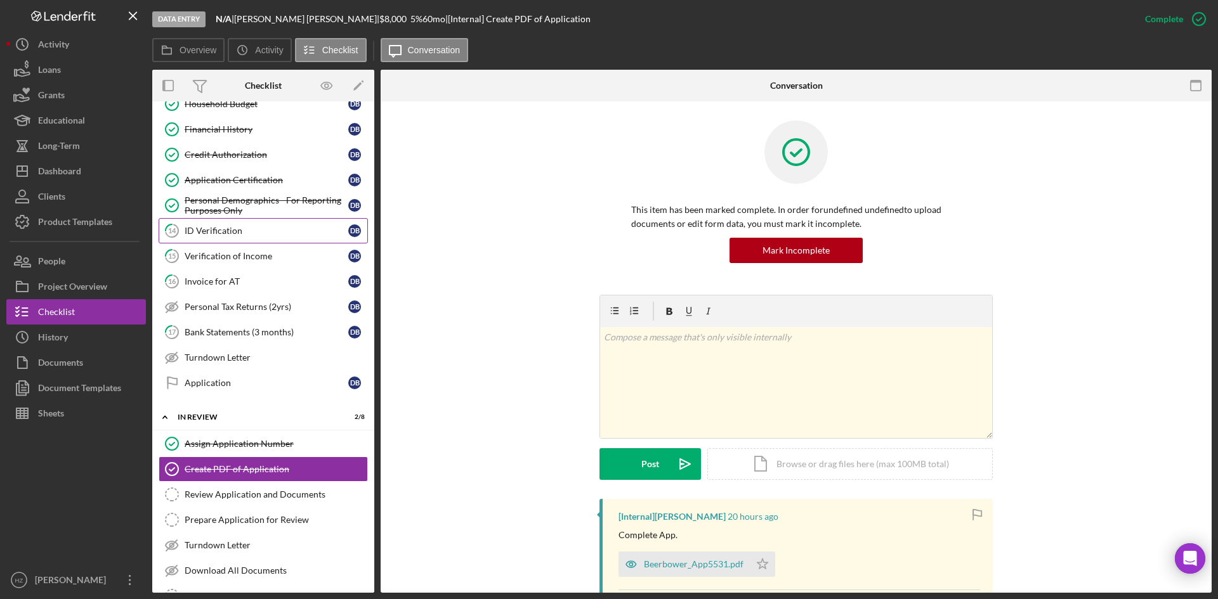
click at [252, 230] on div "ID Verification" at bounding box center [267, 231] width 164 height 10
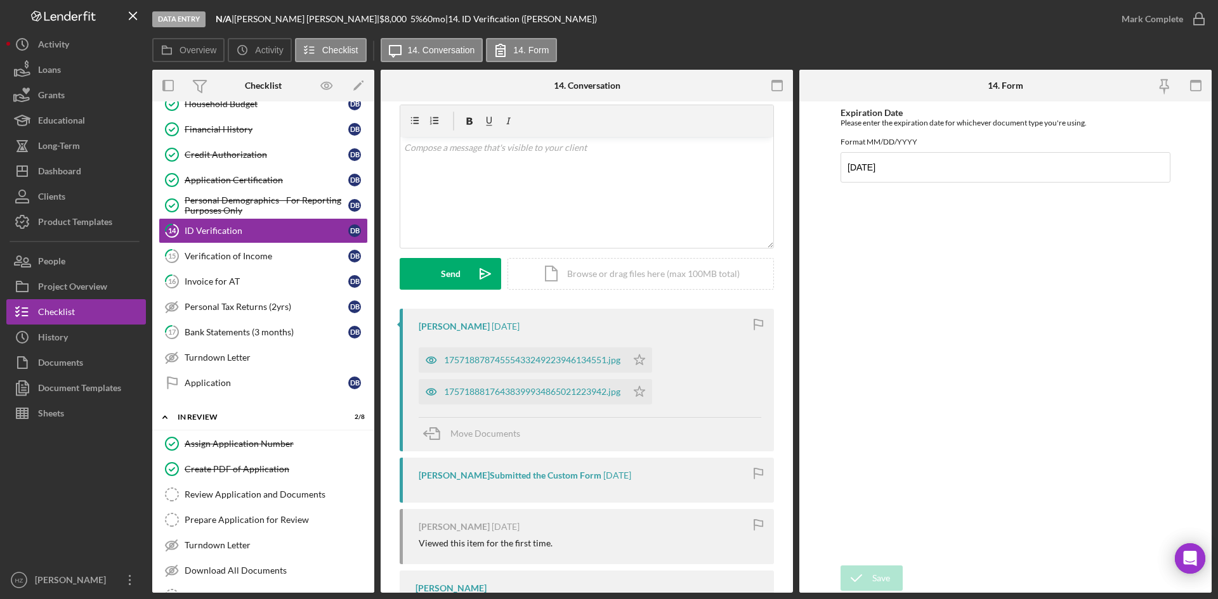
scroll to position [63, 0]
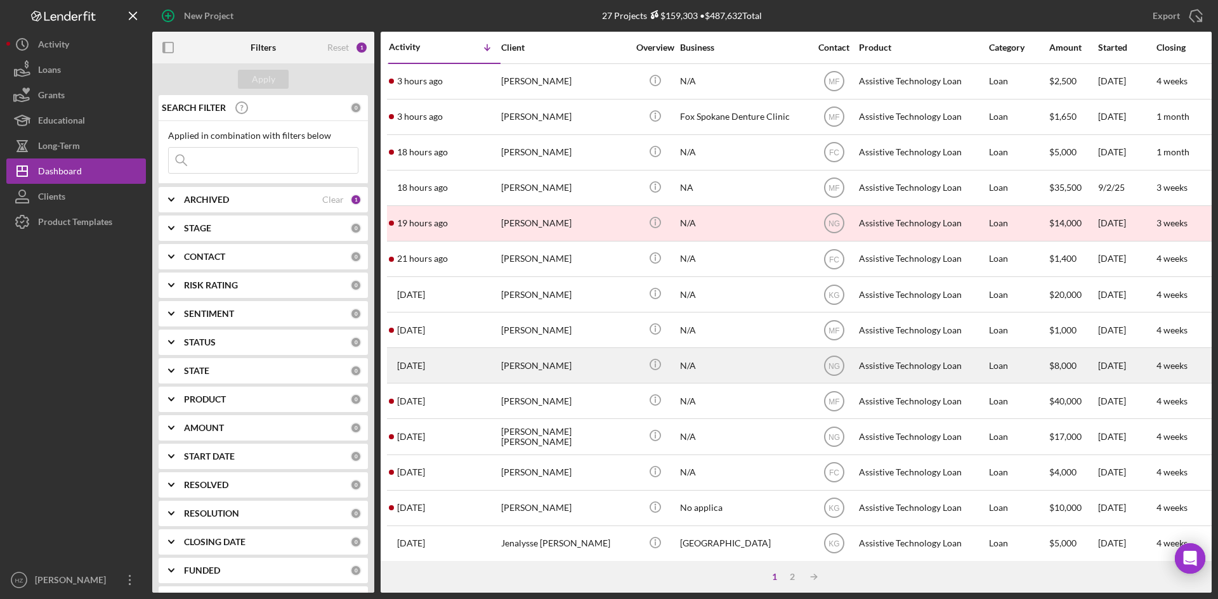
click at [713, 367] on div "N/A" at bounding box center [743, 366] width 127 height 34
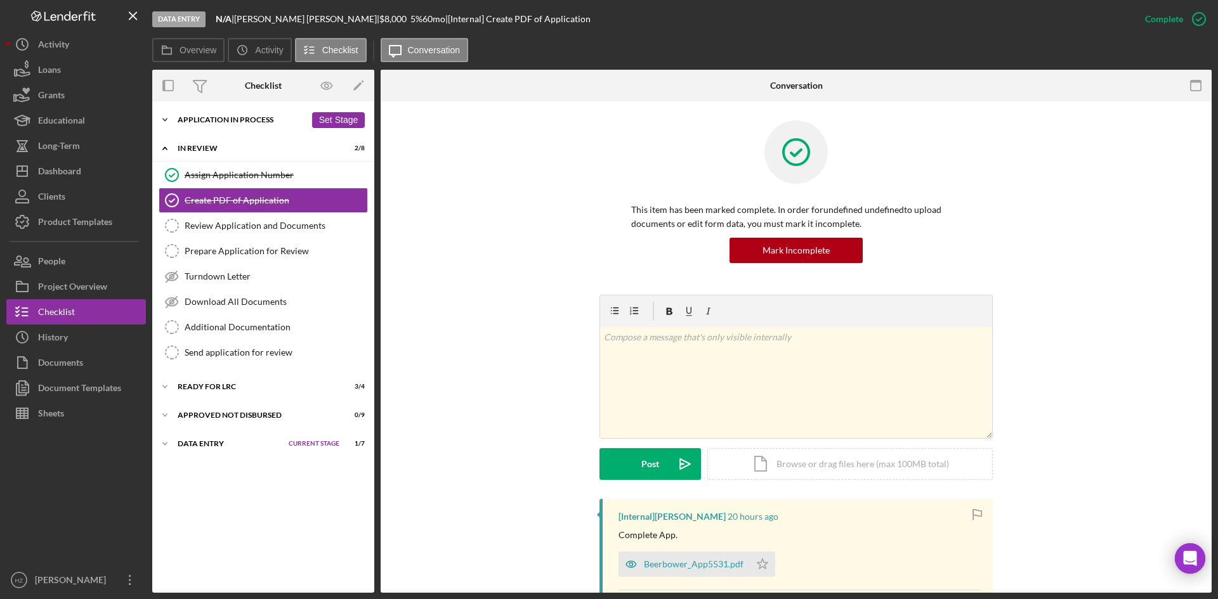
click at [167, 119] on icon "Icon/Expander" at bounding box center [164, 119] width 25 height 25
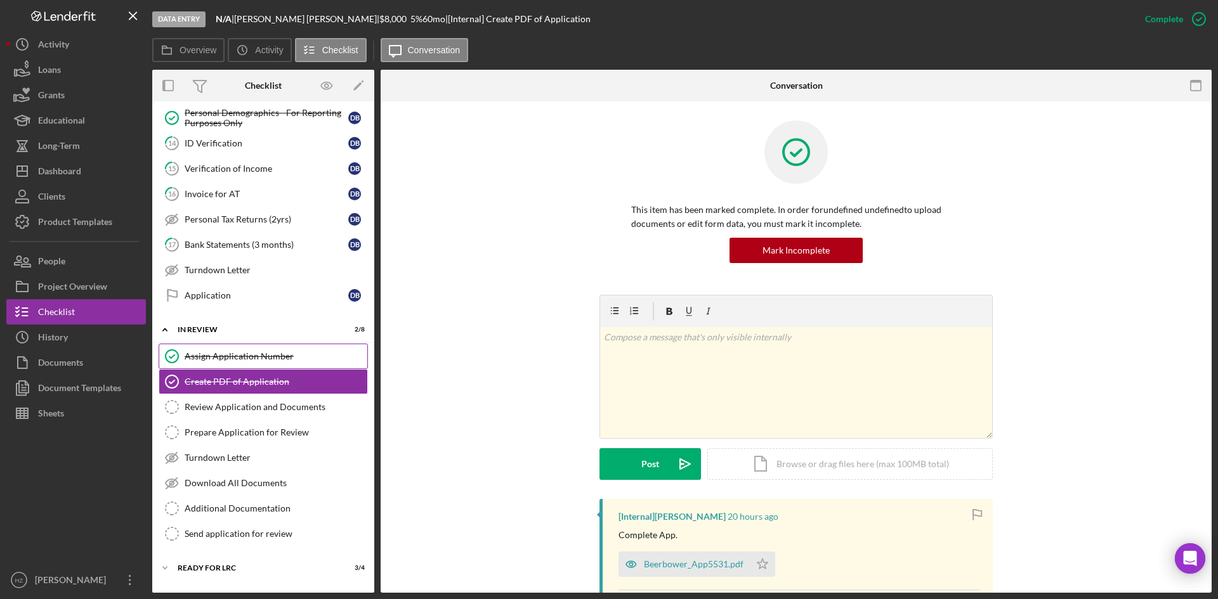
scroll to position [381, 0]
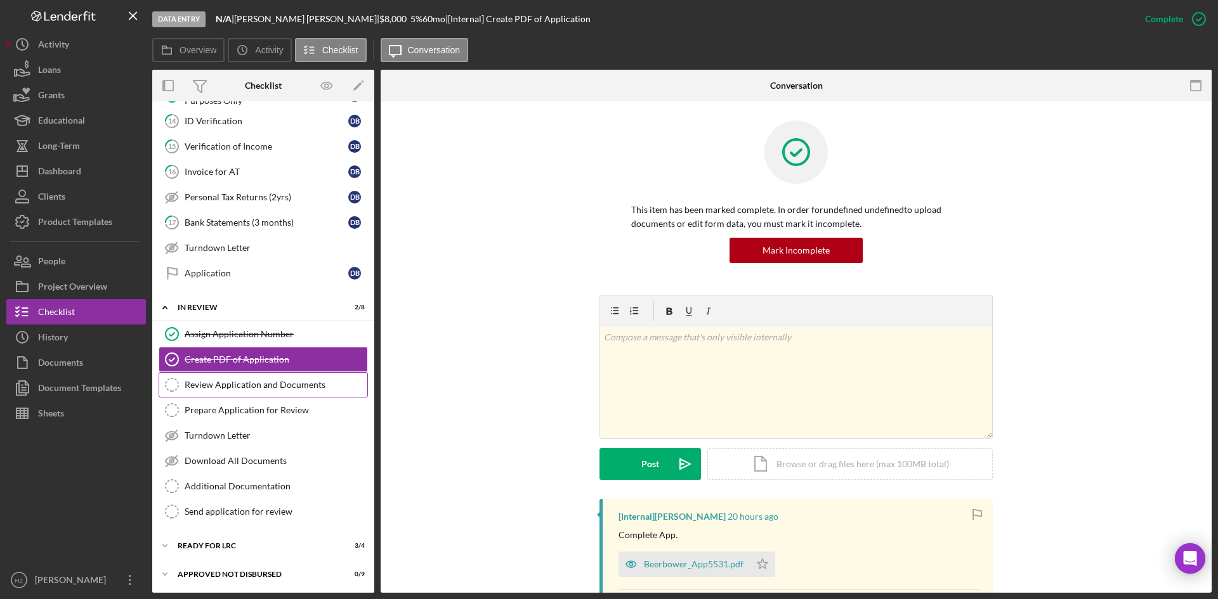
click at [264, 387] on div "Review Application and Documents" at bounding box center [276, 385] width 183 height 10
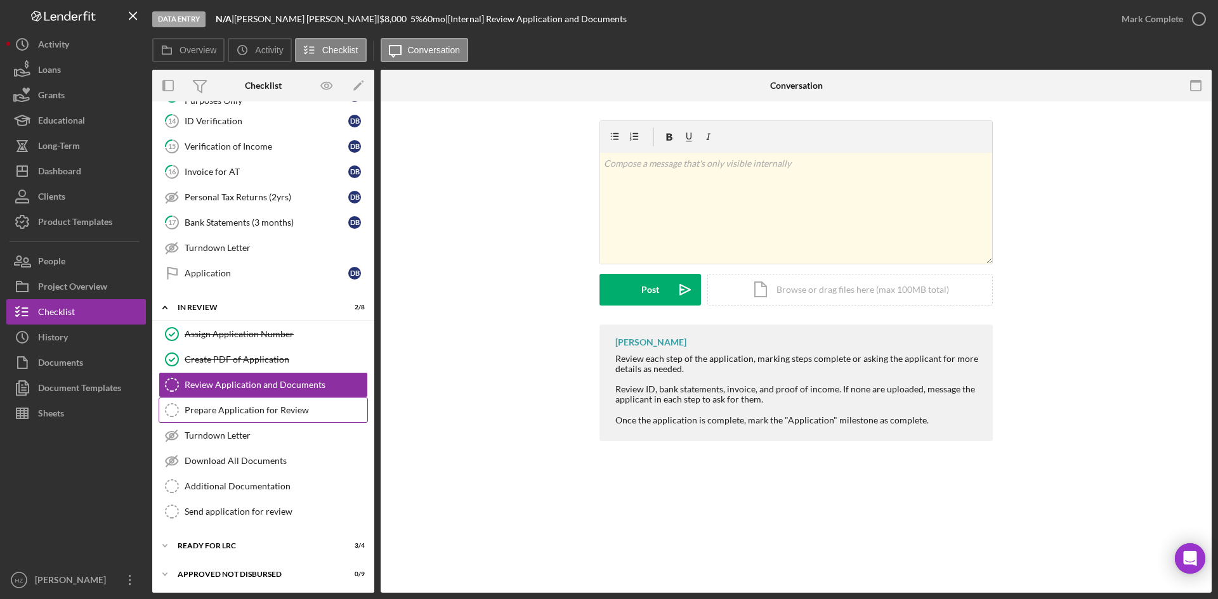
click at [245, 407] on div "Prepare Application for Review" at bounding box center [276, 410] width 183 height 10
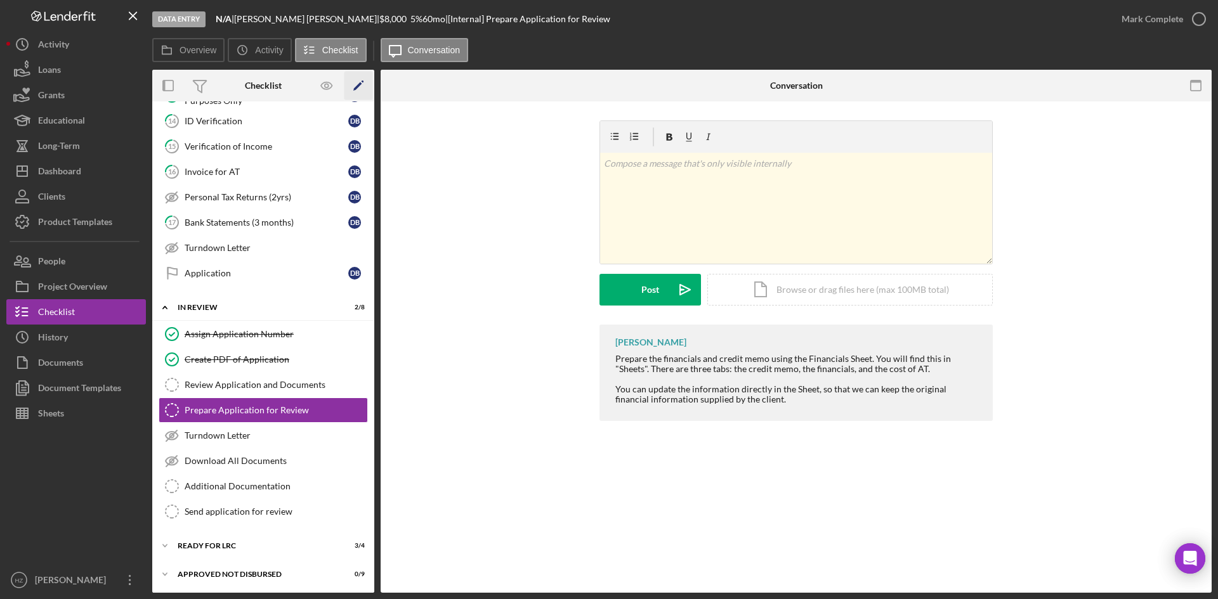
click at [354, 84] on icon "Icon/Edit" at bounding box center [358, 86] width 29 height 29
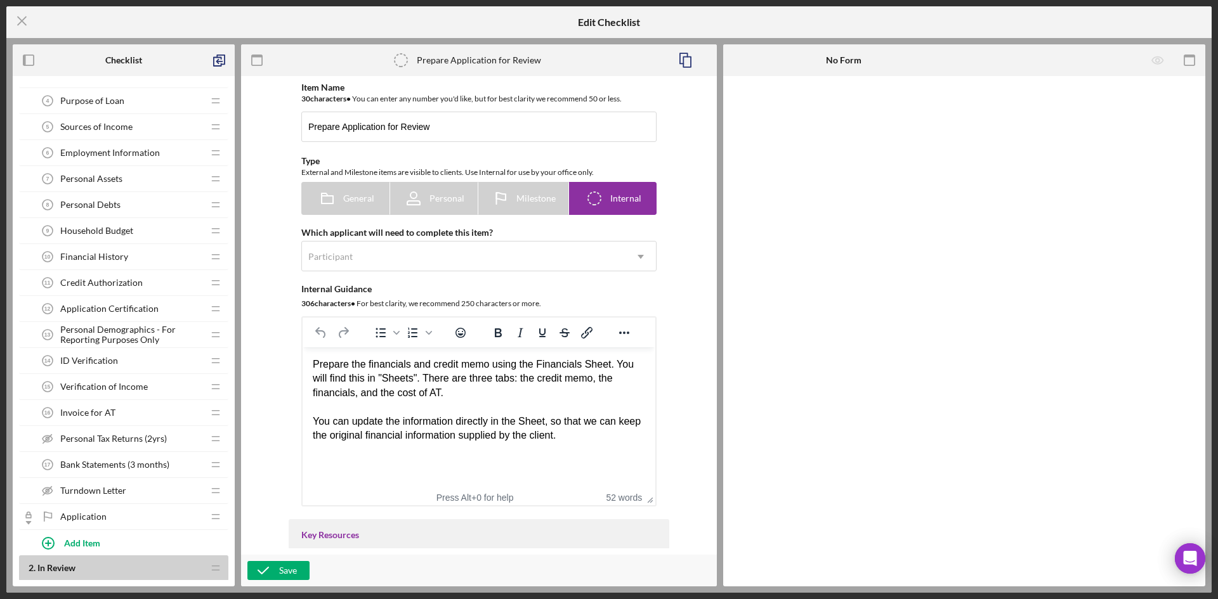
scroll to position [190, 0]
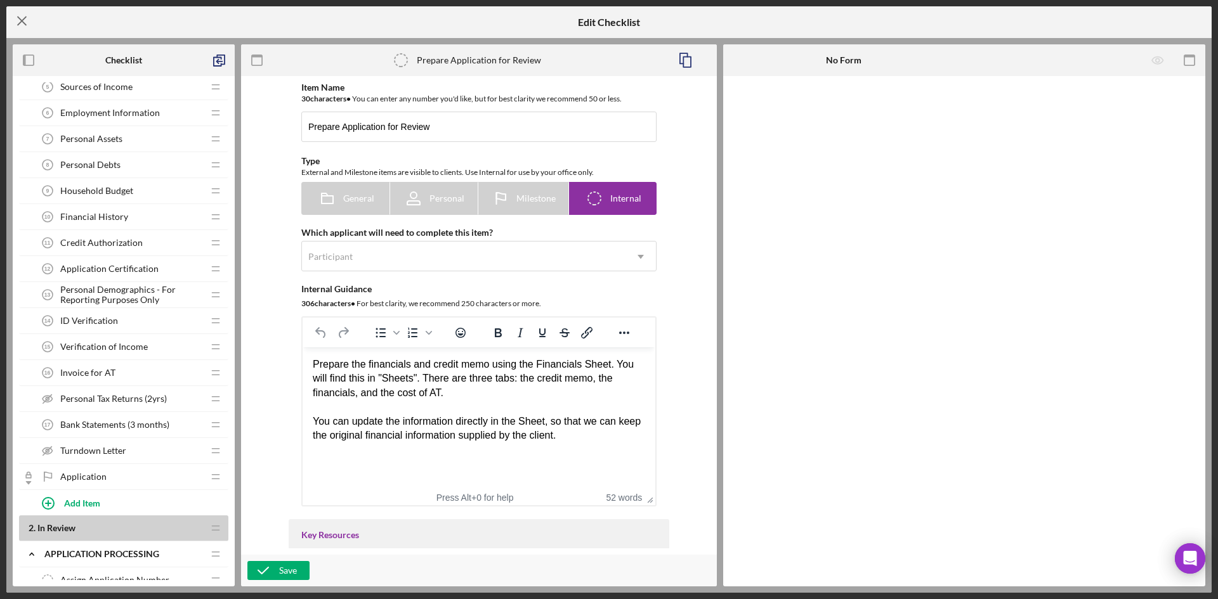
click at [22, 19] on icon "Icon/Menu Close" at bounding box center [22, 21] width 32 height 32
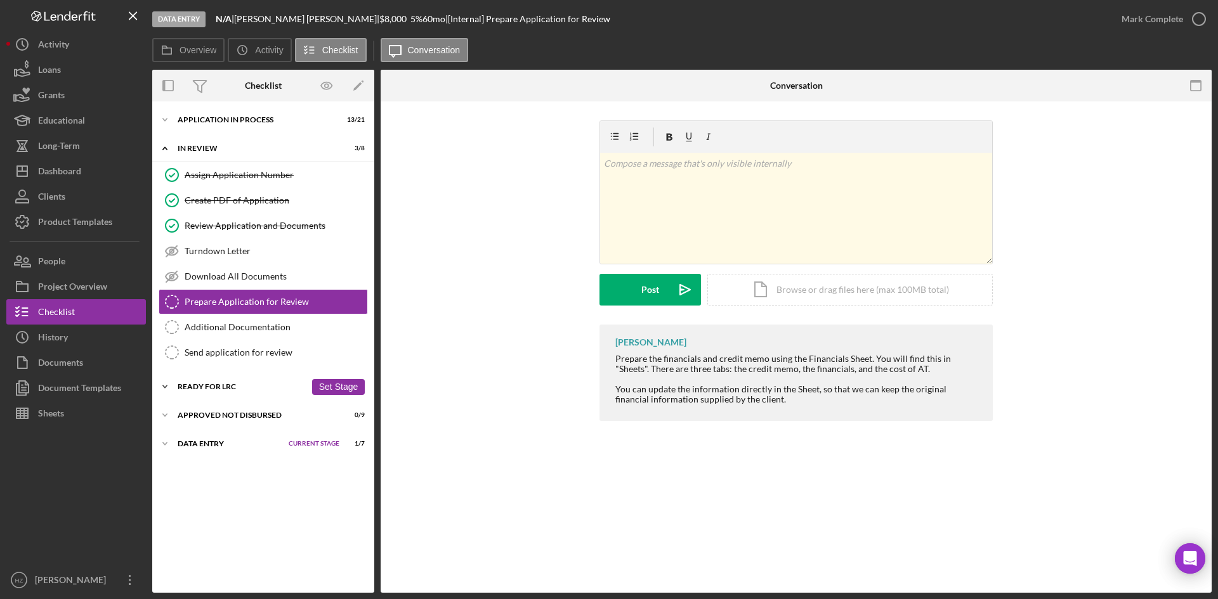
click at [162, 387] on icon "Icon/Expander" at bounding box center [164, 386] width 25 height 25
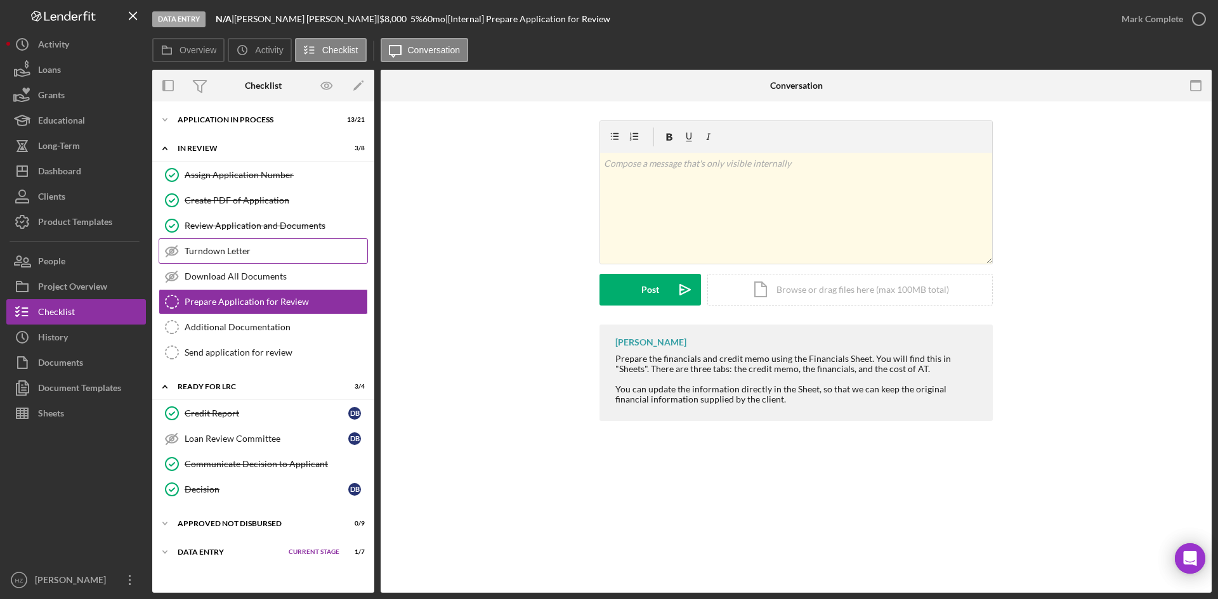
click at [219, 249] on div "Turndown Letter" at bounding box center [276, 251] width 183 height 10
click at [222, 253] on div "Turndown Letter" at bounding box center [276, 251] width 183 height 10
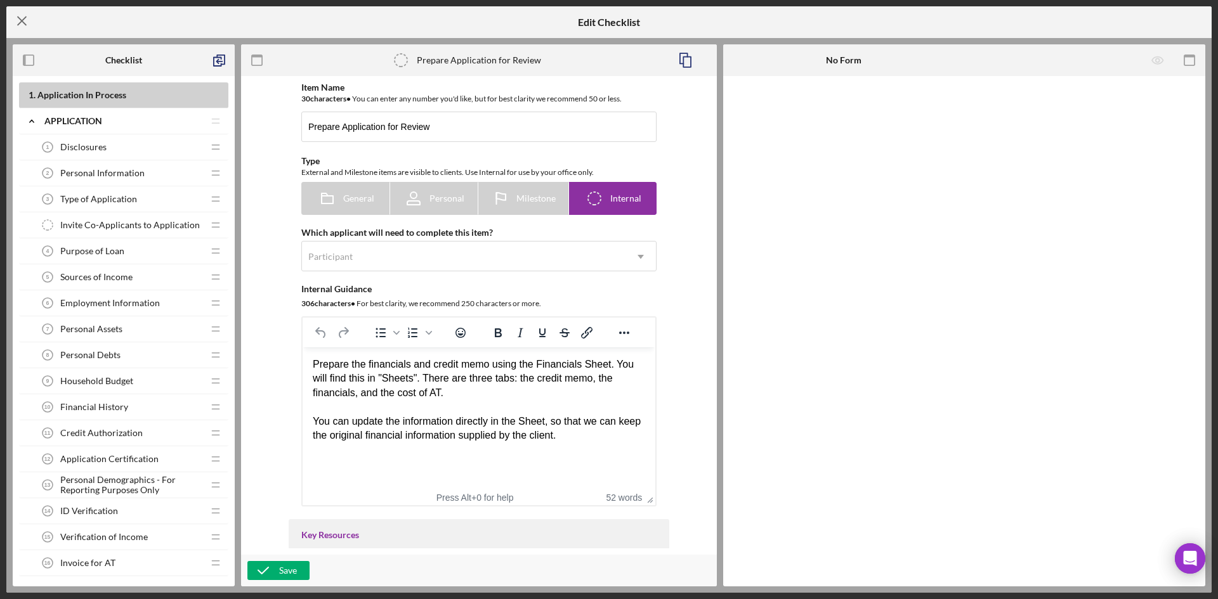
click at [20, 25] on icon "Icon/Menu Close" at bounding box center [22, 21] width 32 height 32
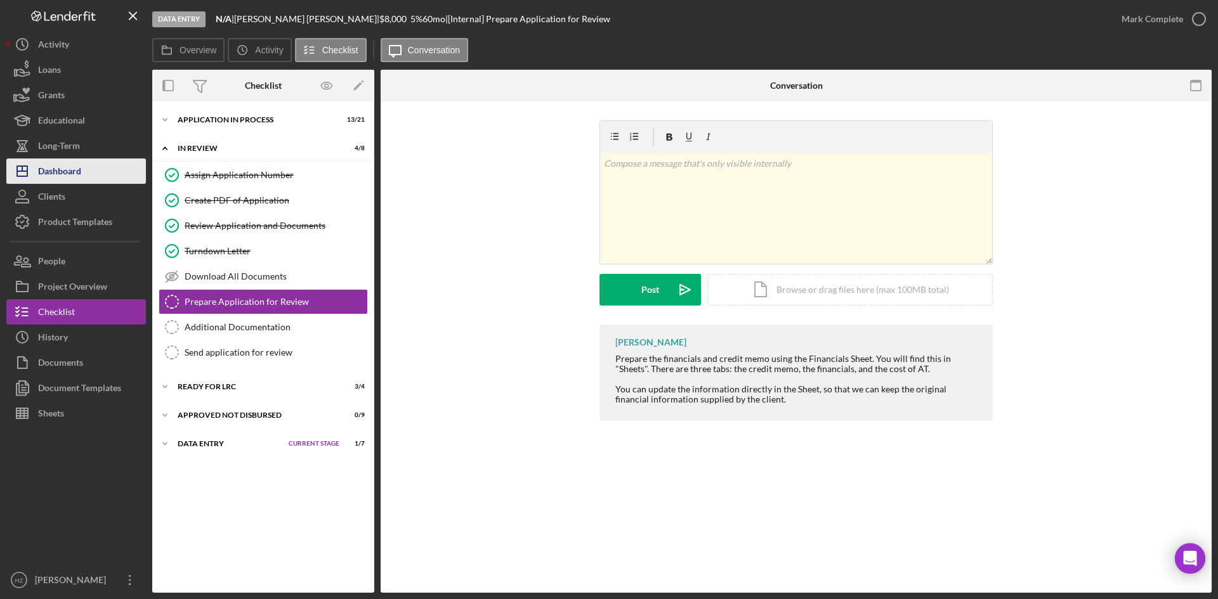
click at [53, 175] on div "Dashboard" at bounding box center [59, 173] width 43 height 29
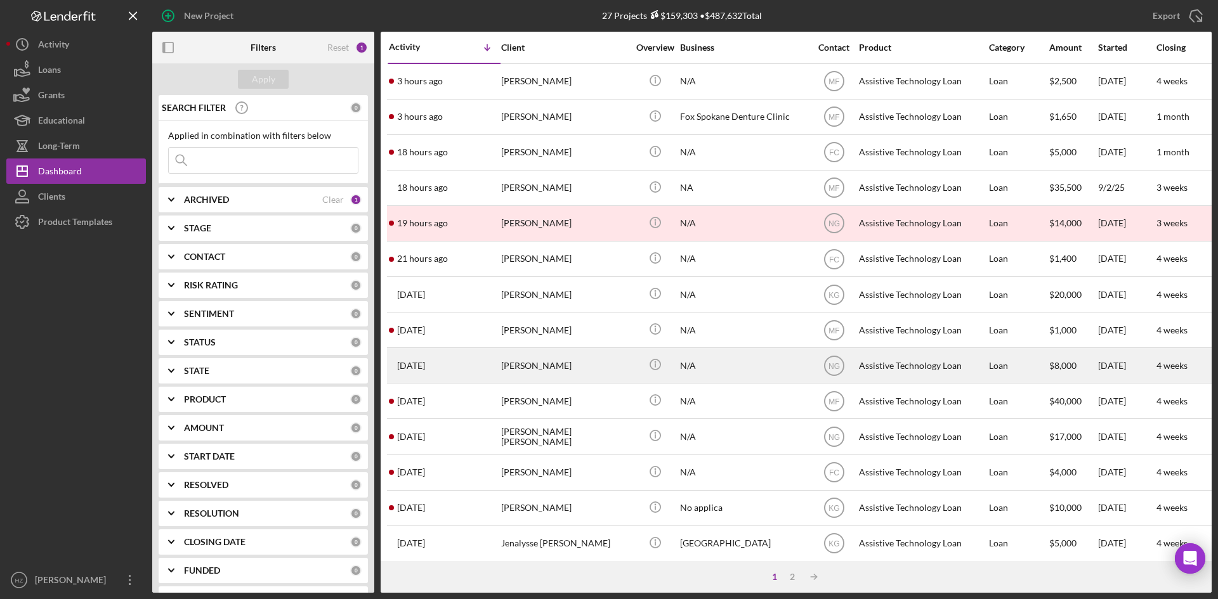
click at [573, 366] on div "Dominique Beerbower" at bounding box center [564, 366] width 127 height 34
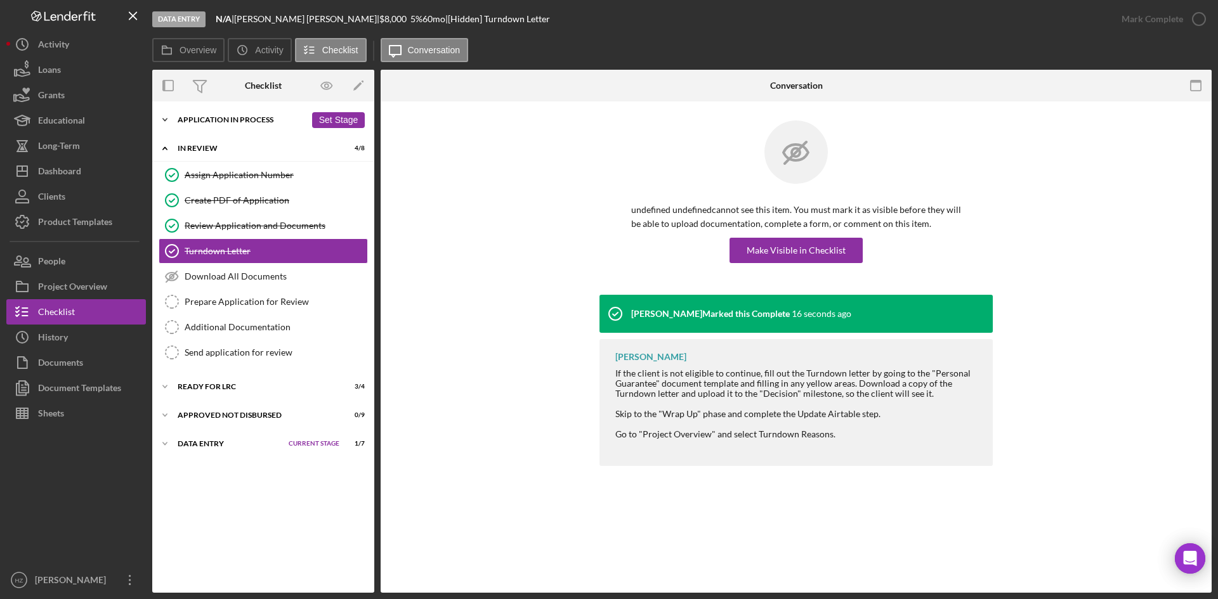
click at [161, 119] on icon "Icon/Expander" at bounding box center [164, 119] width 25 height 25
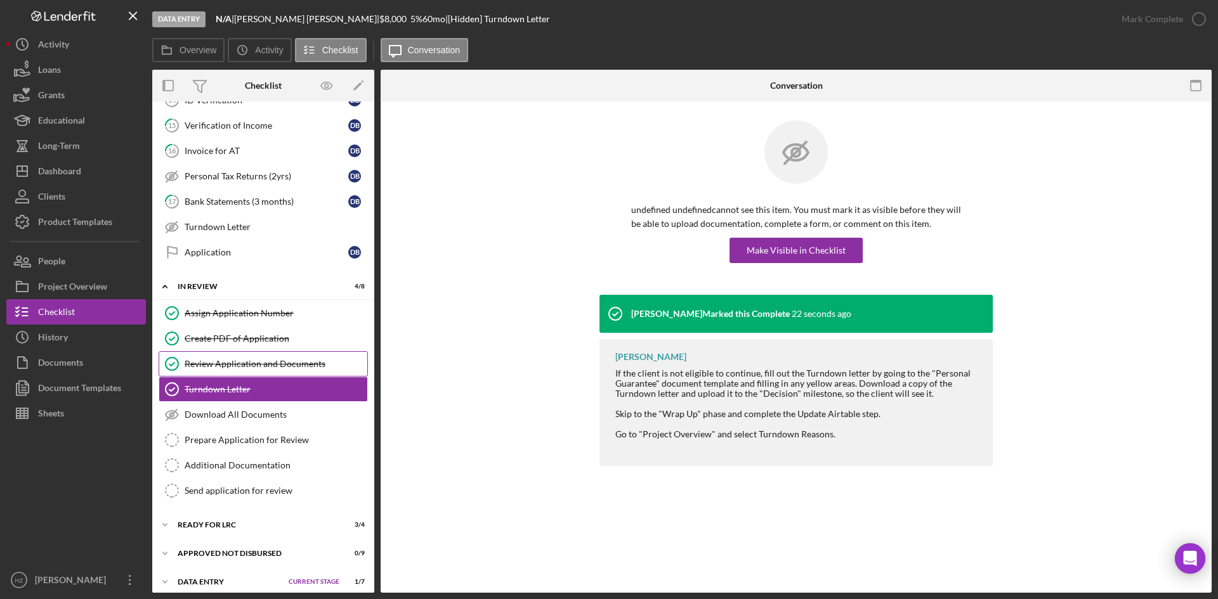
scroll to position [410, 0]
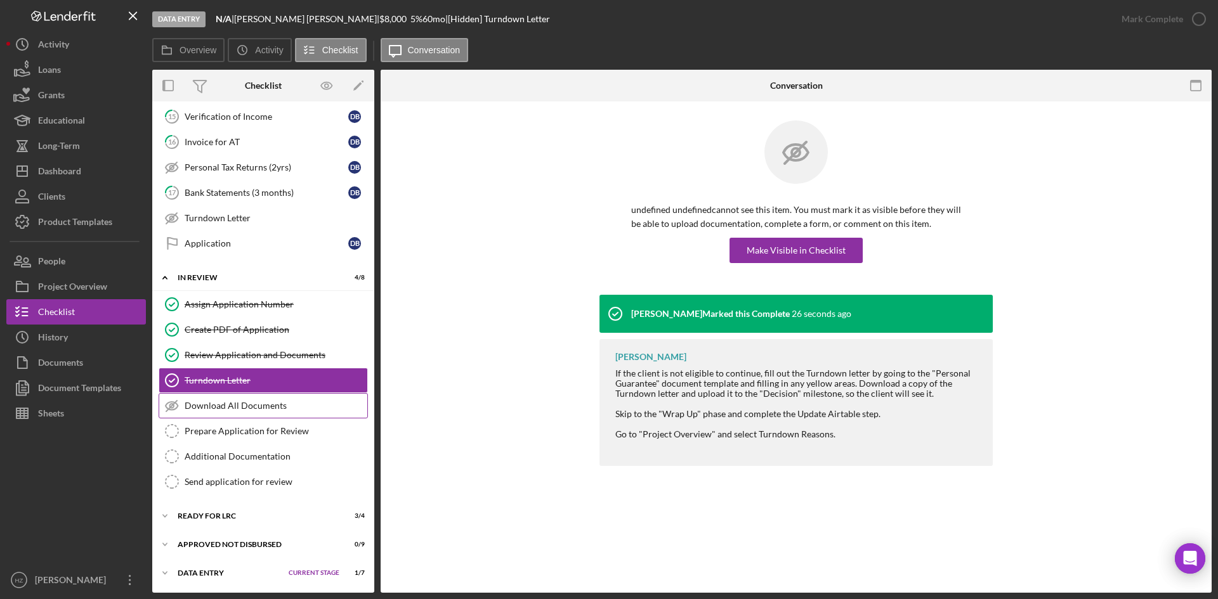
click at [229, 403] on div "Download All Documents" at bounding box center [276, 406] width 183 height 10
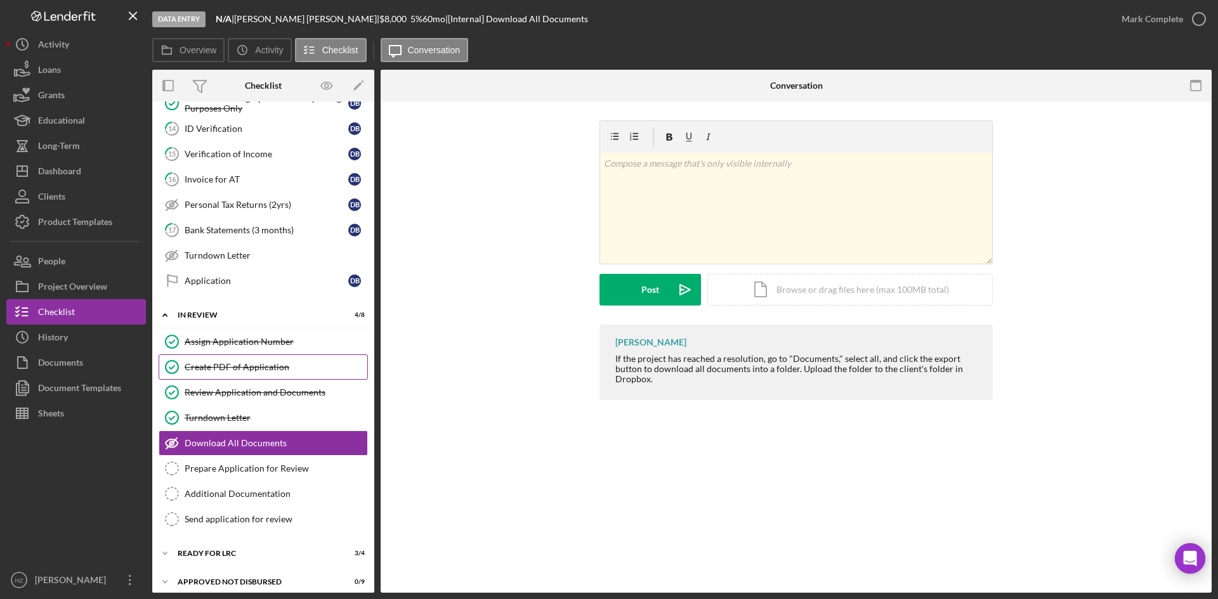
scroll to position [410, 0]
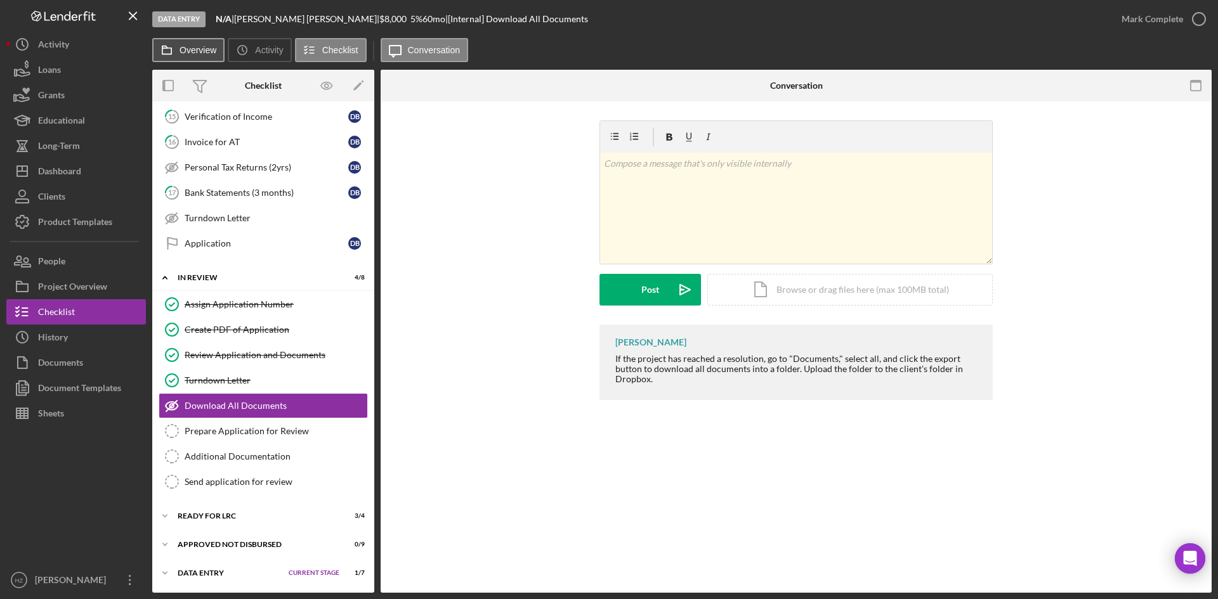
click at [199, 46] on label "Overview" at bounding box center [197, 50] width 37 height 10
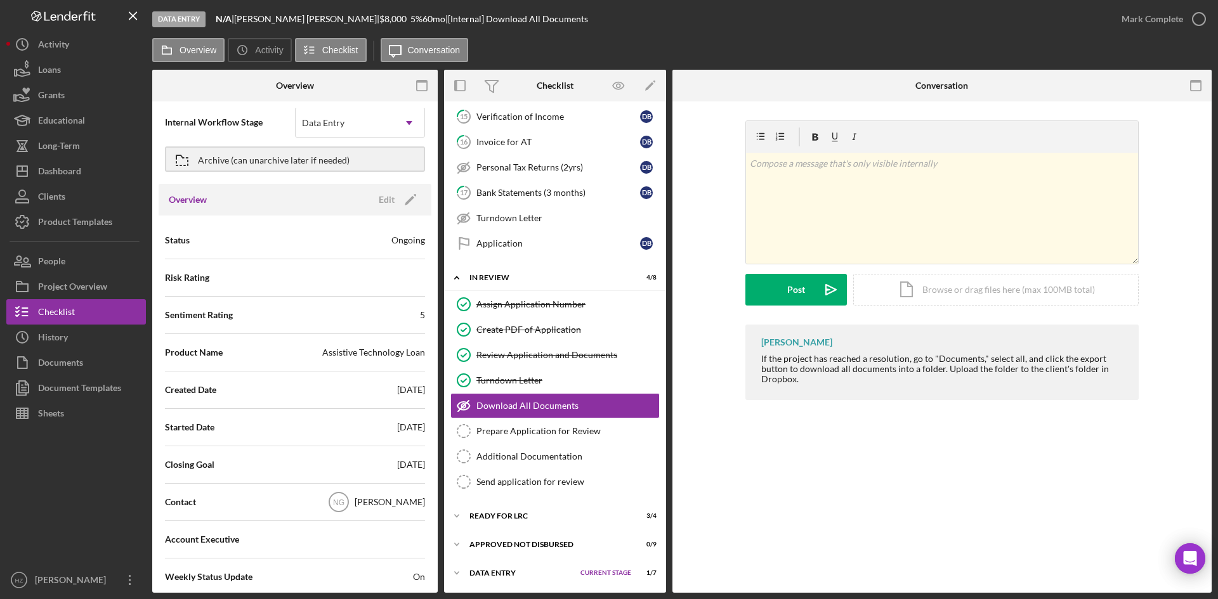
scroll to position [0, 0]
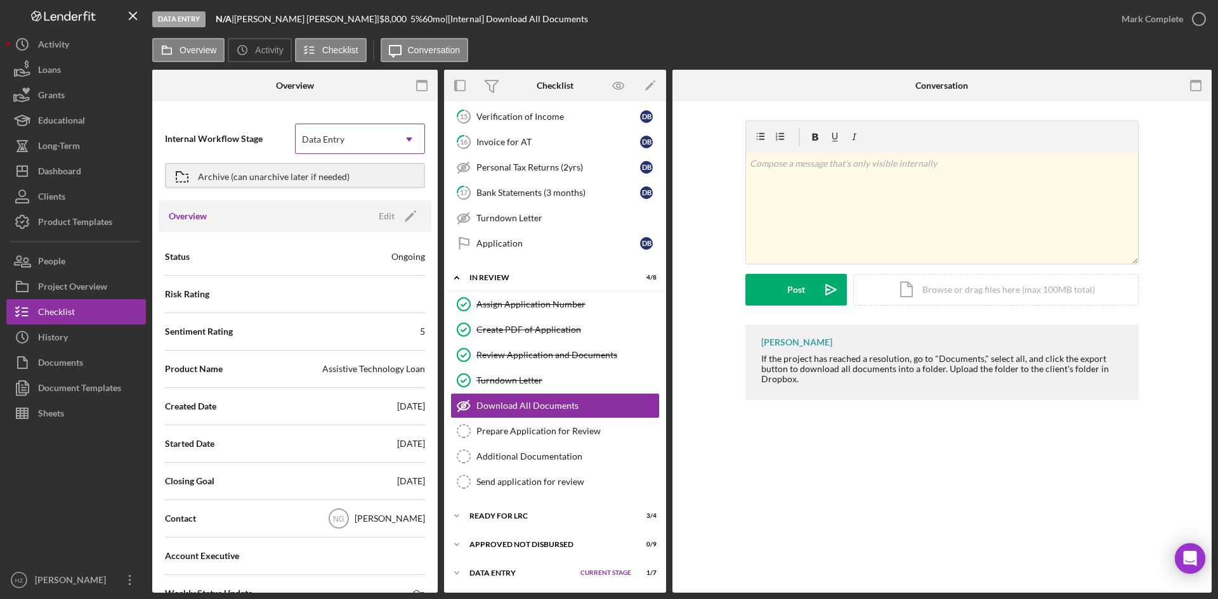
click at [406, 140] on use at bounding box center [409, 140] width 6 height 4
click at [228, 122] on div "Internal Workflow Stage Data Entry Icon/Dropdown Arrow" at bounding box center [295, 138] width 260 height 37
click at [183, 51] on label "Overview" at bounding box center [197, 50] width 37 height 10
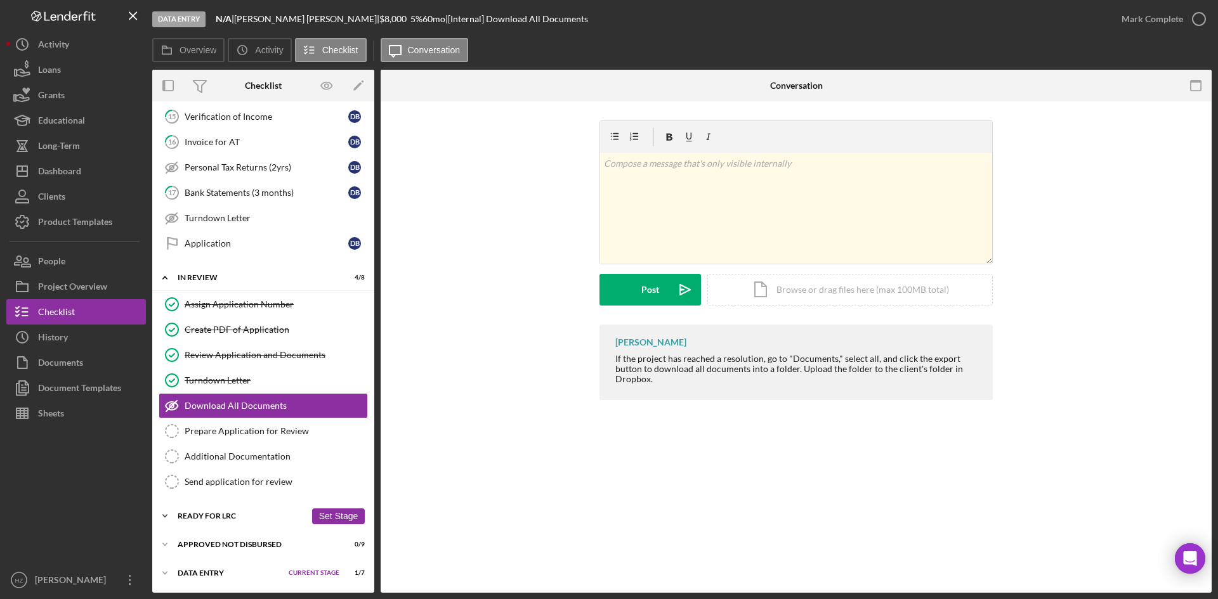
click at [163, 511] on icon "Icon/Expander" at bounding box center [164, 516] width 25 height 25
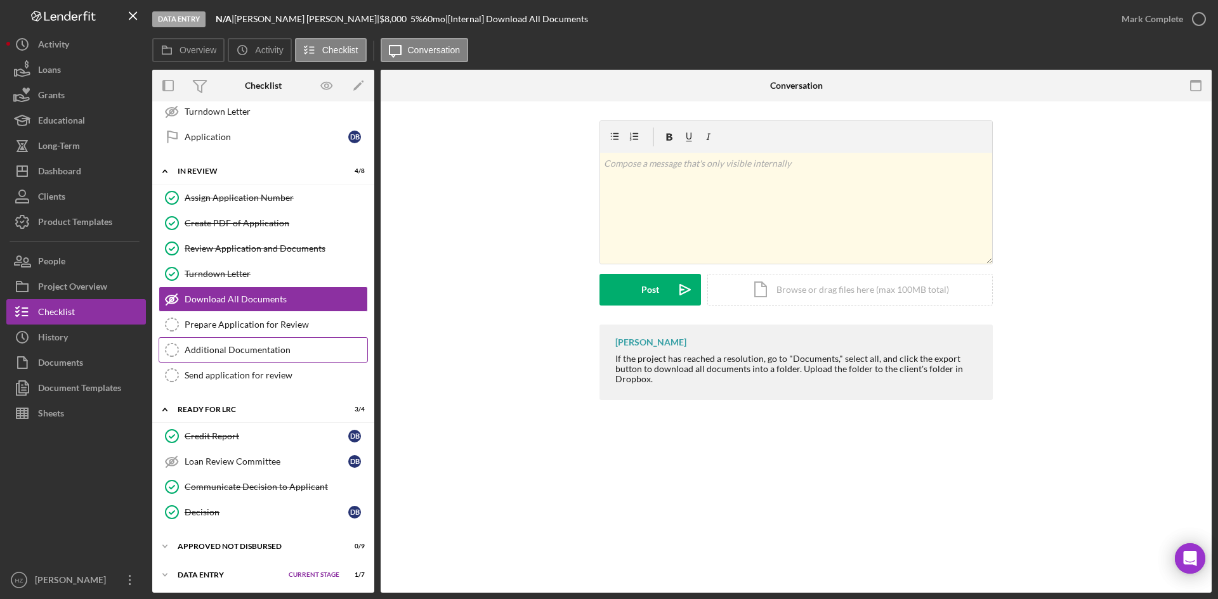
scroll to position [519, 0]
click at [197, 512] on div "Decision" at bounding box center [267, 510] width 164 height 10
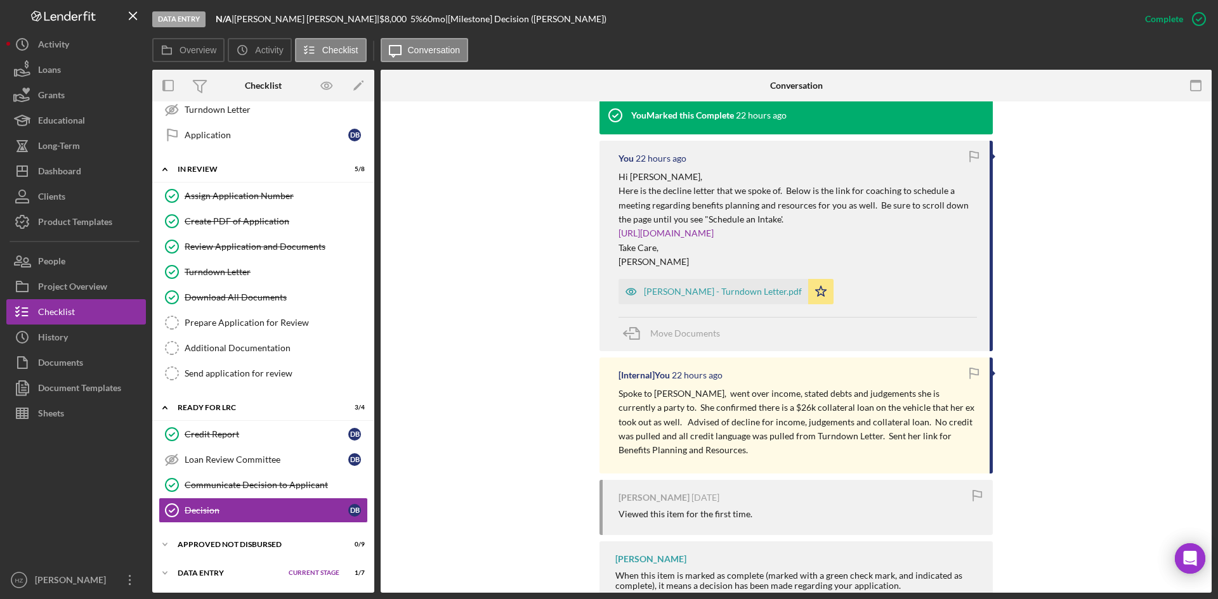
scroll to position [467, 0]
